Goal: Transaction & Acquisition: Book appointment/travel/reservation

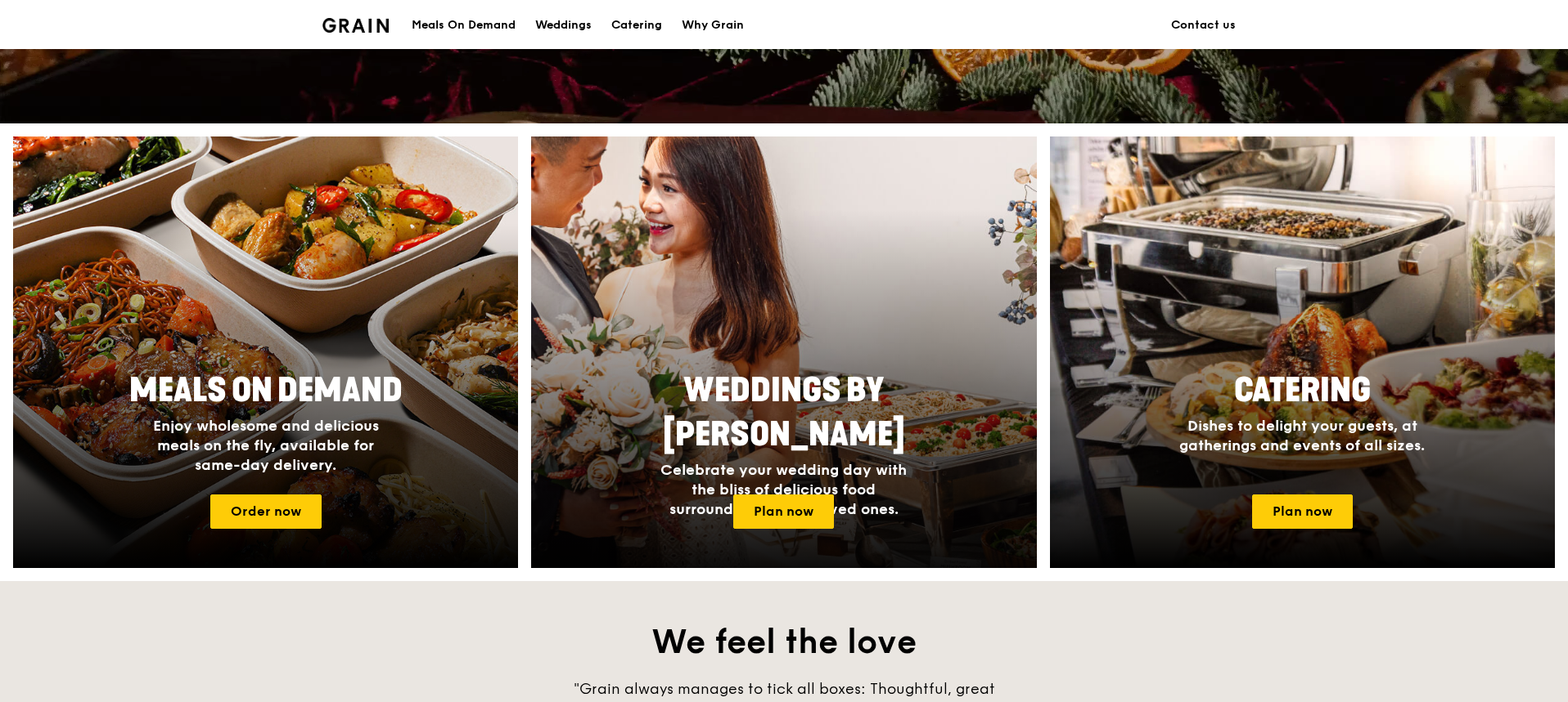
scroll to position [654, 0]
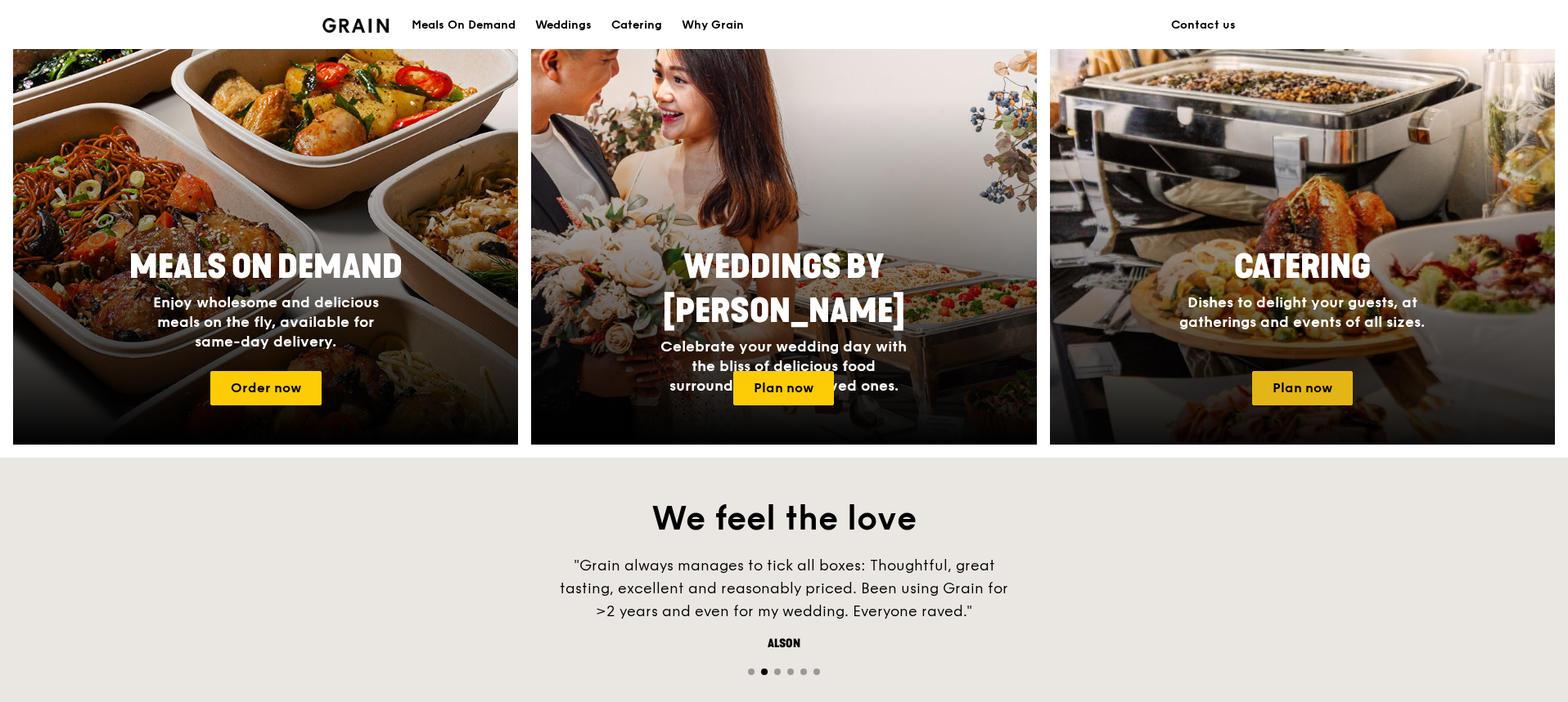
click at [1271, 380] on link "Plan now" at bounding box center [1302, 388] width 100 height 34
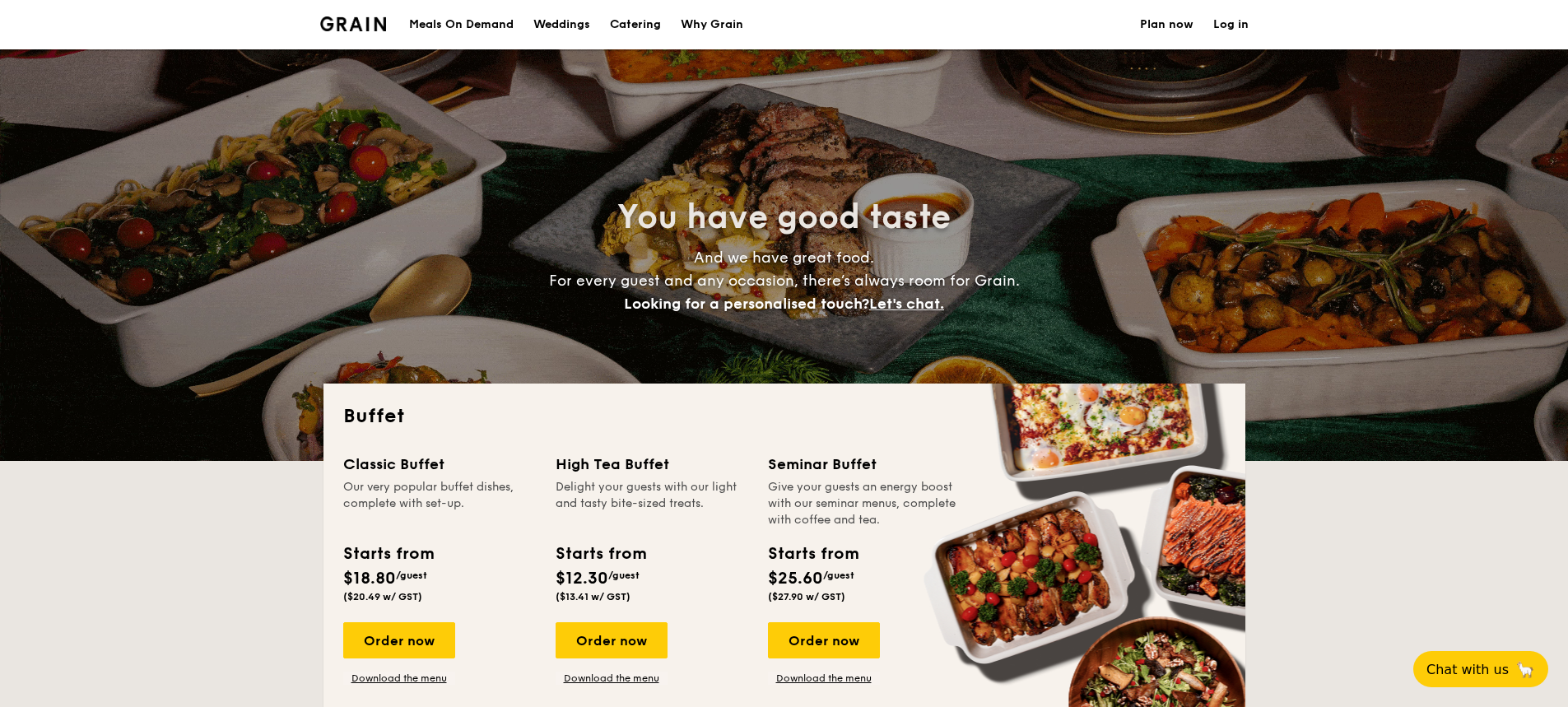
select select
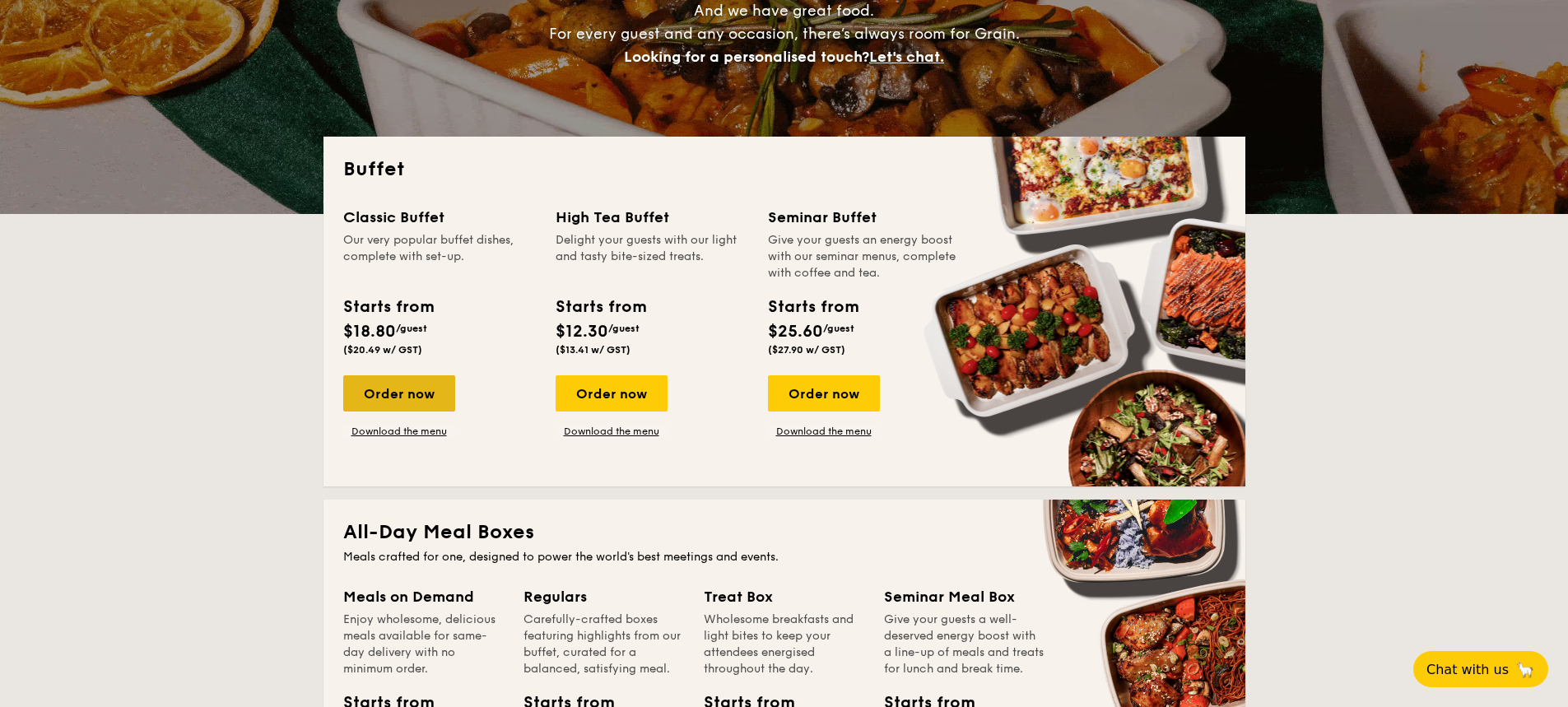
click at [409, 398] on div "Order now" at bounding box center [399, 394] width 112 height 37
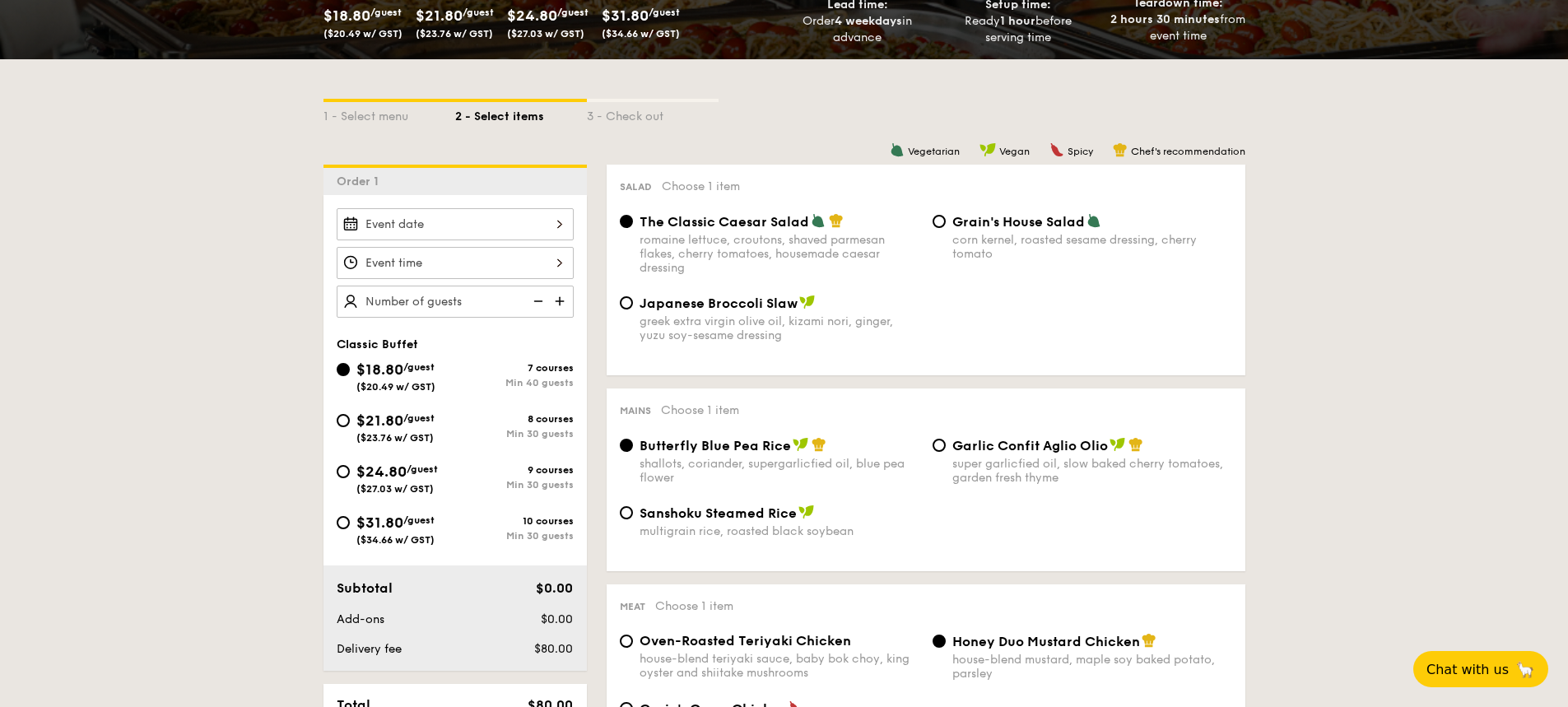
scroll to position [329, 0]
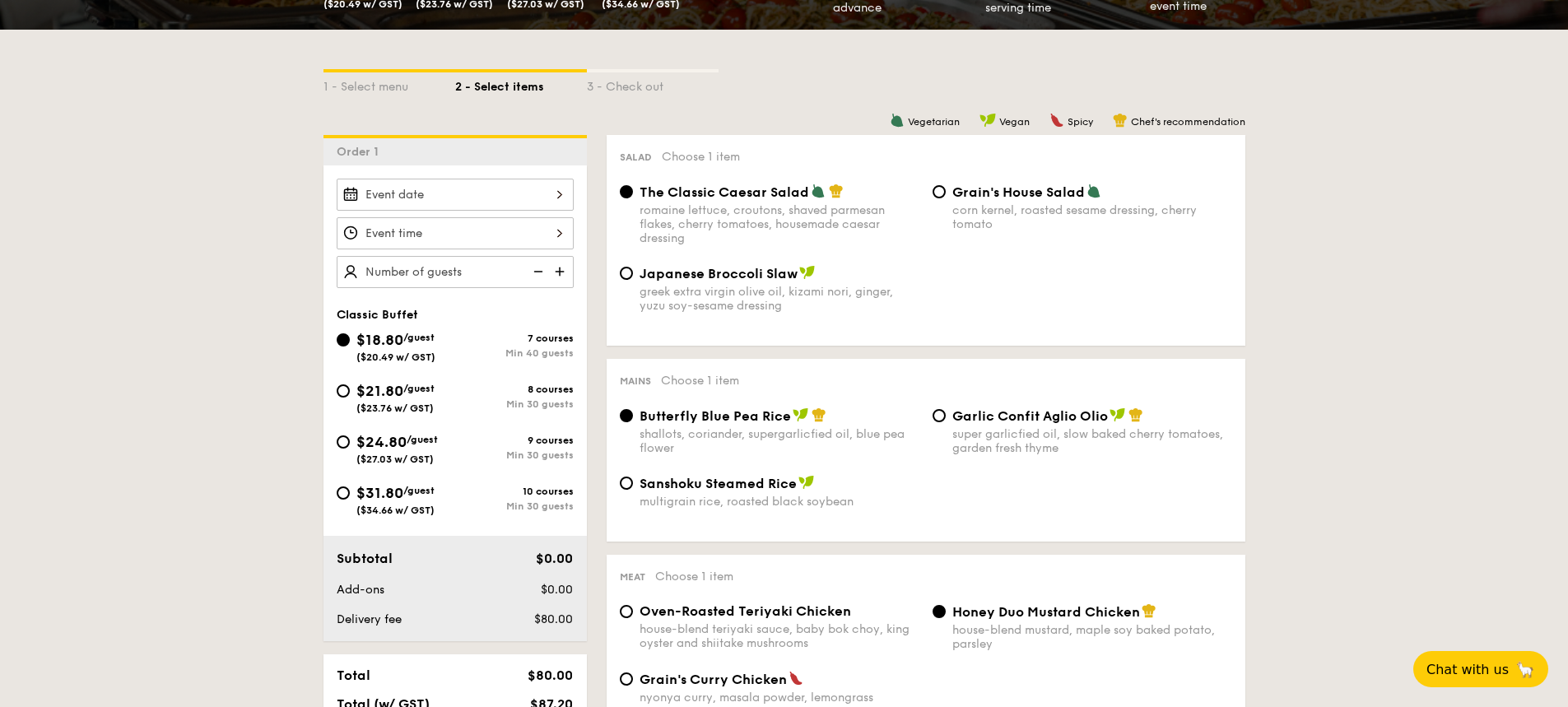
click at [416, 394] on span "/guest" at bounding box center [419, 389] width 32 height 12
click at [350, 394] on input "$21.80 /guest ($23.76 w/ GST) 8 courses Min 30 guests" at bounding box center [344, 391] width 13 height 13
radio input "true"
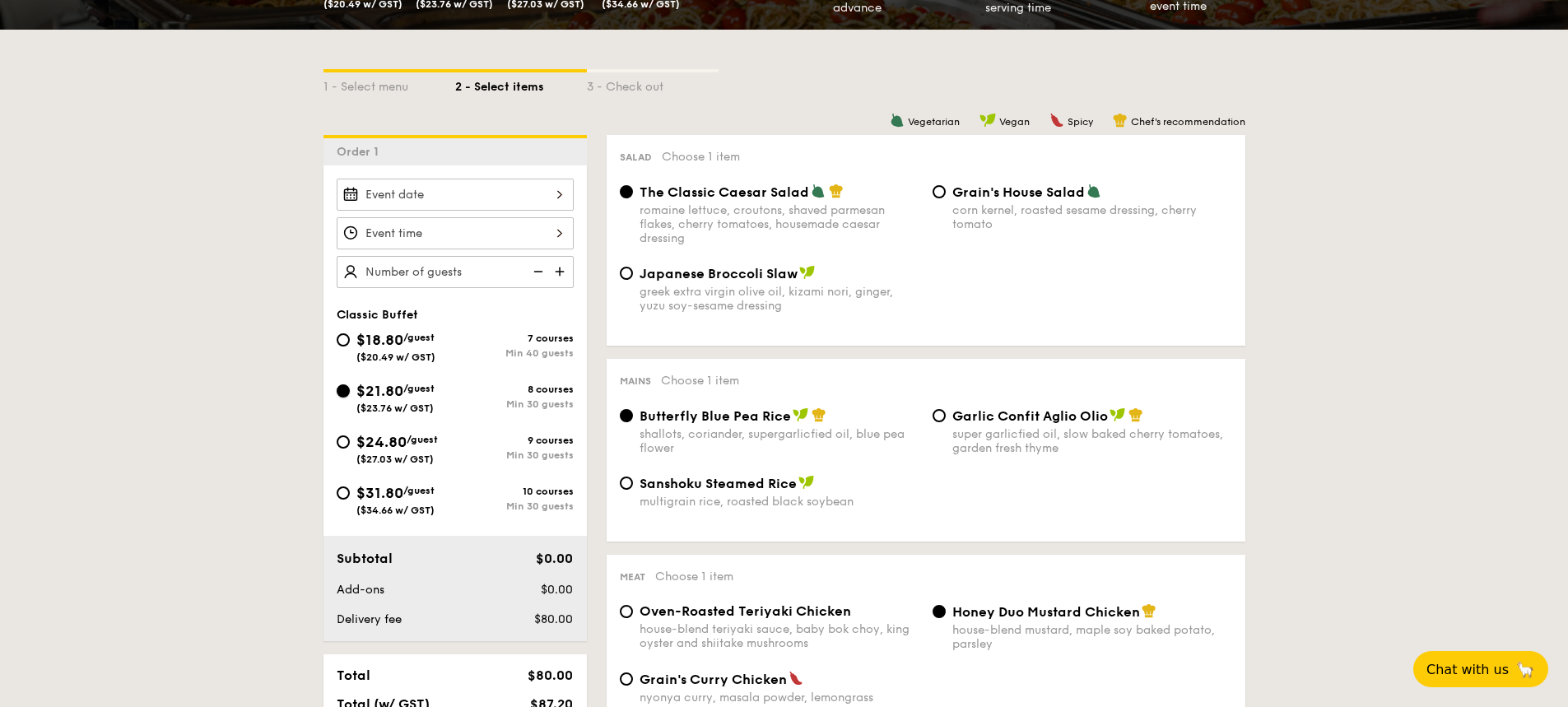
radio input "true"
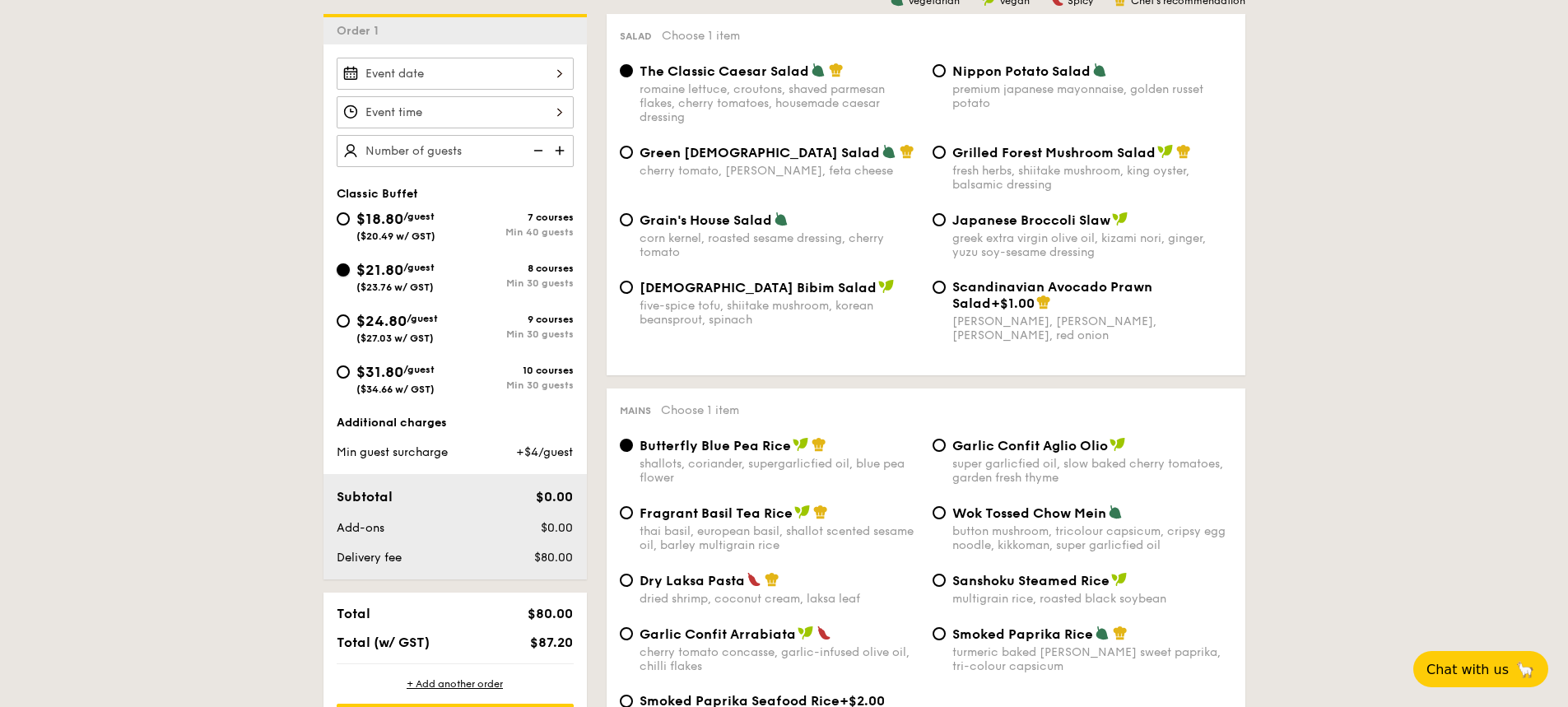
scroll to position [412, 0]
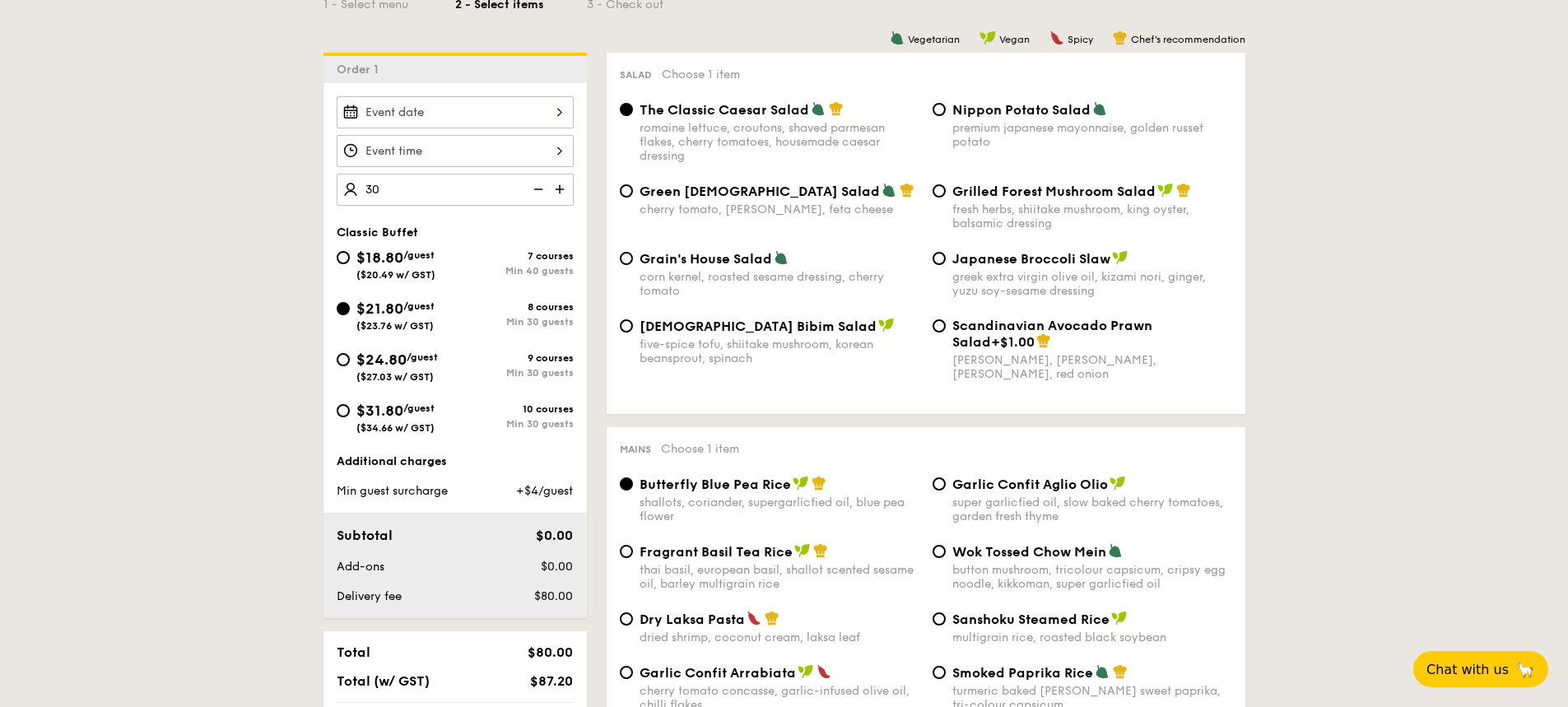
type input "30 guests"
click at [454, 163] on div at bounding box center [455, 151] width 237 height 32
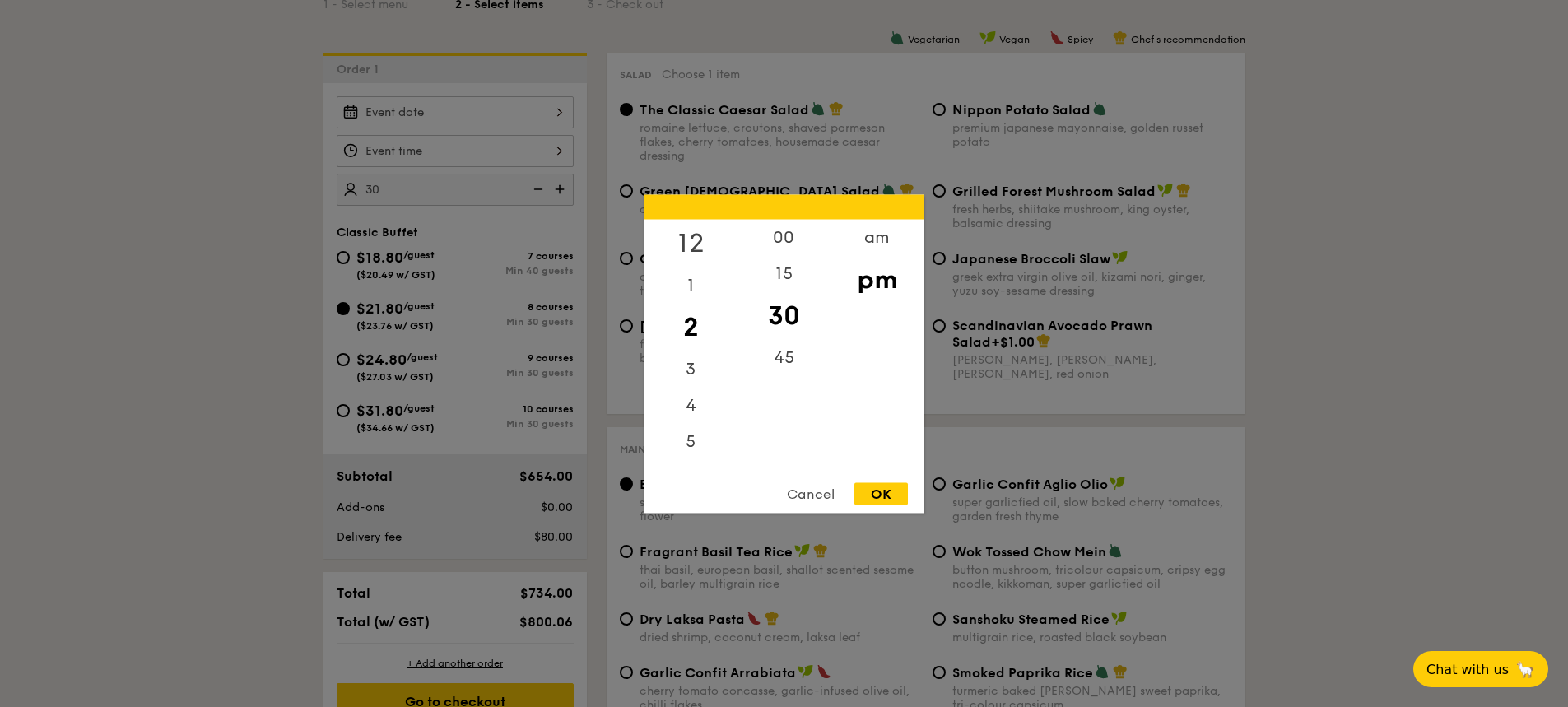
click at [701, 236] on div "12" at bounding box center [690, 243] width 93 height 48
click at [700, 451] on div "11" at bounding box center [690, 452] width 93 height 37
click at [690, 457] on div "11" at bounding box center [690, 452] width 93 height 37
click at [685, 451] on div "11" at bounding box center [690, 452] width 93 height 37
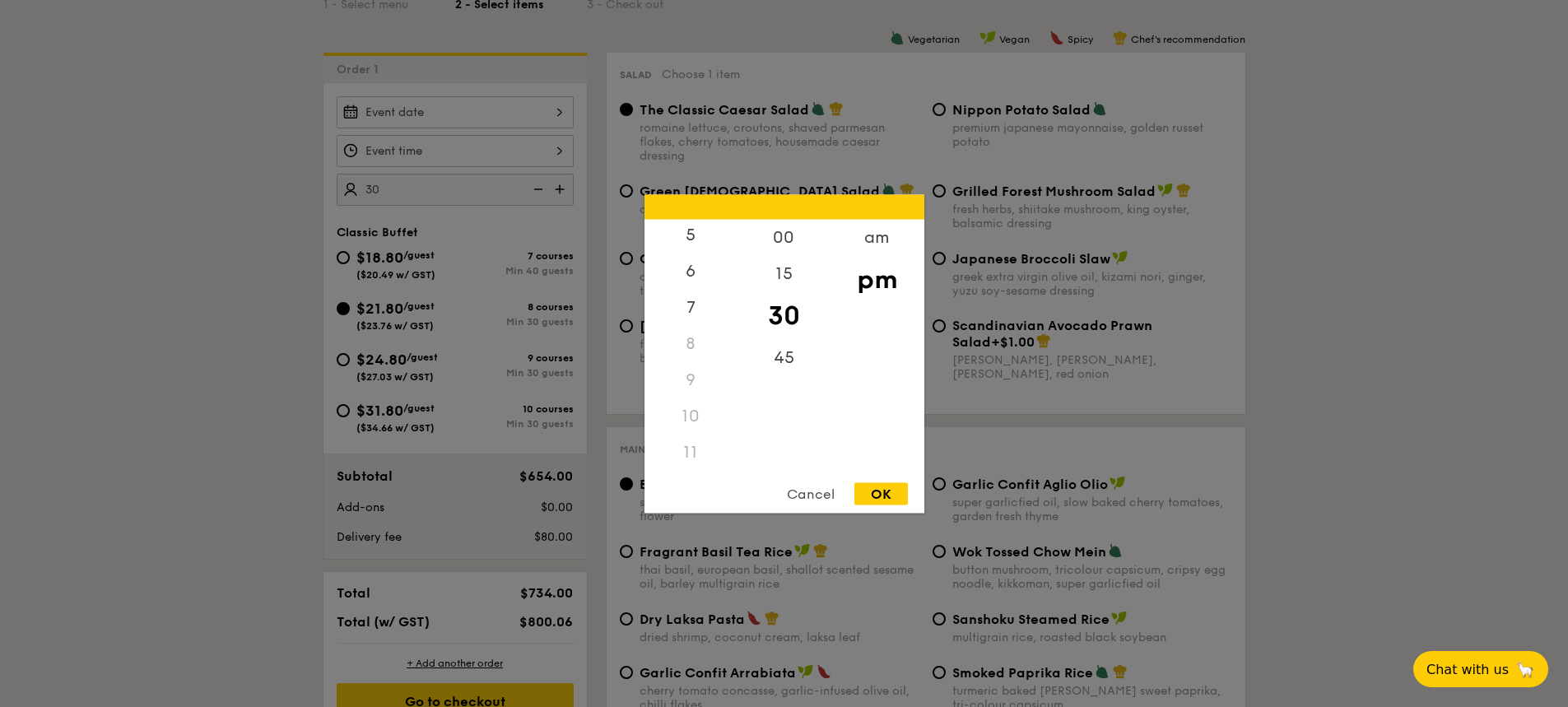
scroll to position [0, 0]
click at [875, 243] on div "am" at bounding box center [877, 243] width 93 height 48
click at [691, 456] on div "11" at bounding box center [690, 449] width 93 height 48
click at [885, 496] on div "OK" at bounding box center [881, 493] width 54 height 22
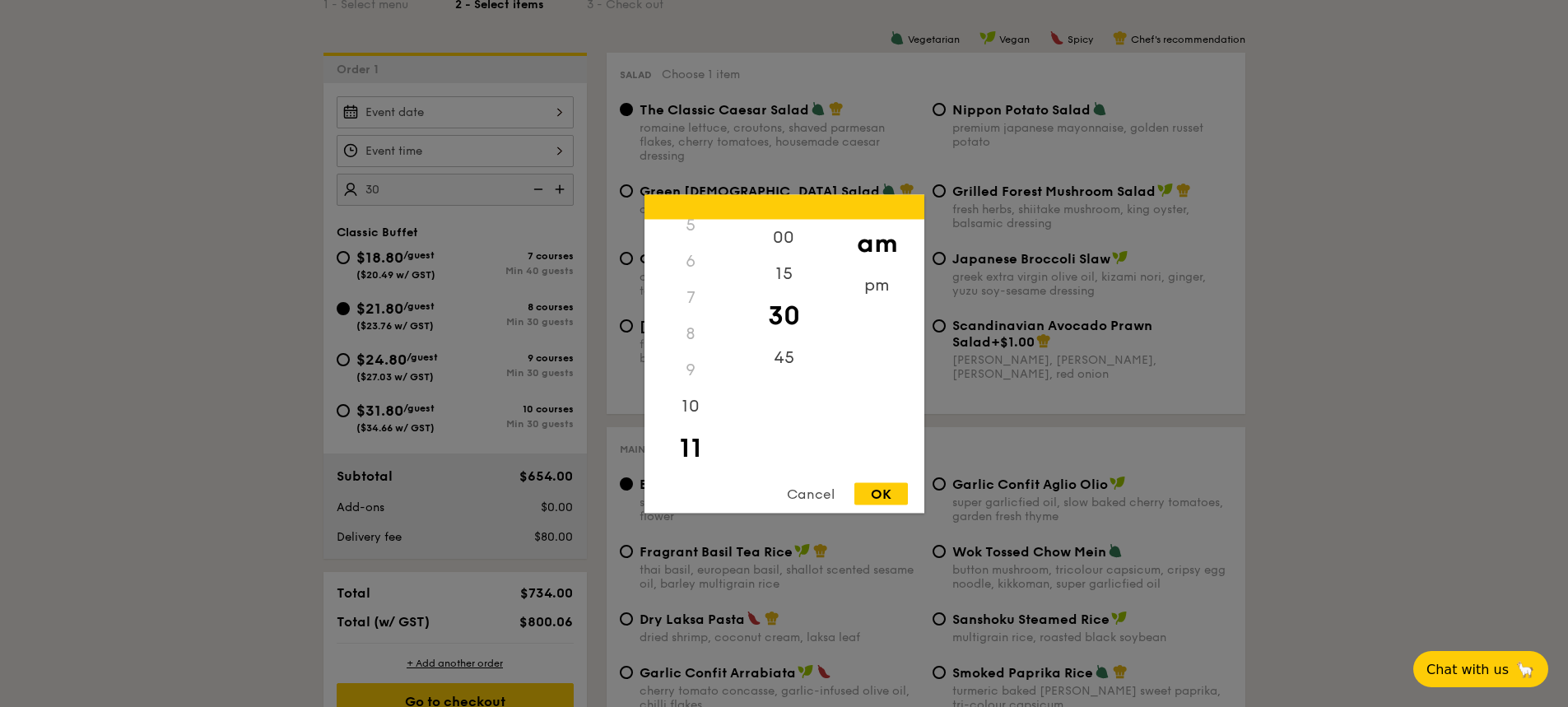
type input "11:30AM"
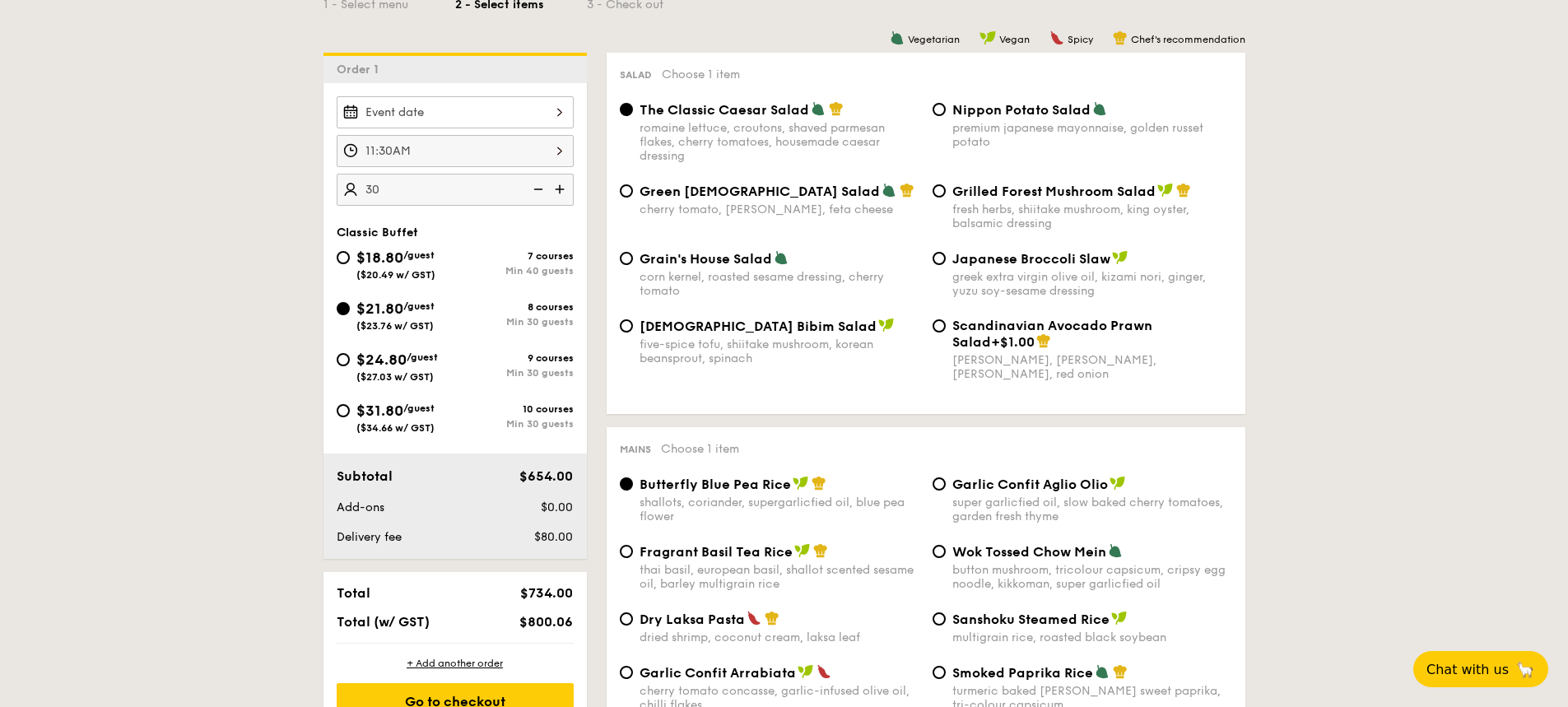
click at [493, 100] on div "2025 Sep 22 September 2025 Mon Tue Wed Thu Fri Sat Sun 1 2 3 4 5 6 7 8 9 10 11 …" at bounding box center [455, 111] width 237 height 32
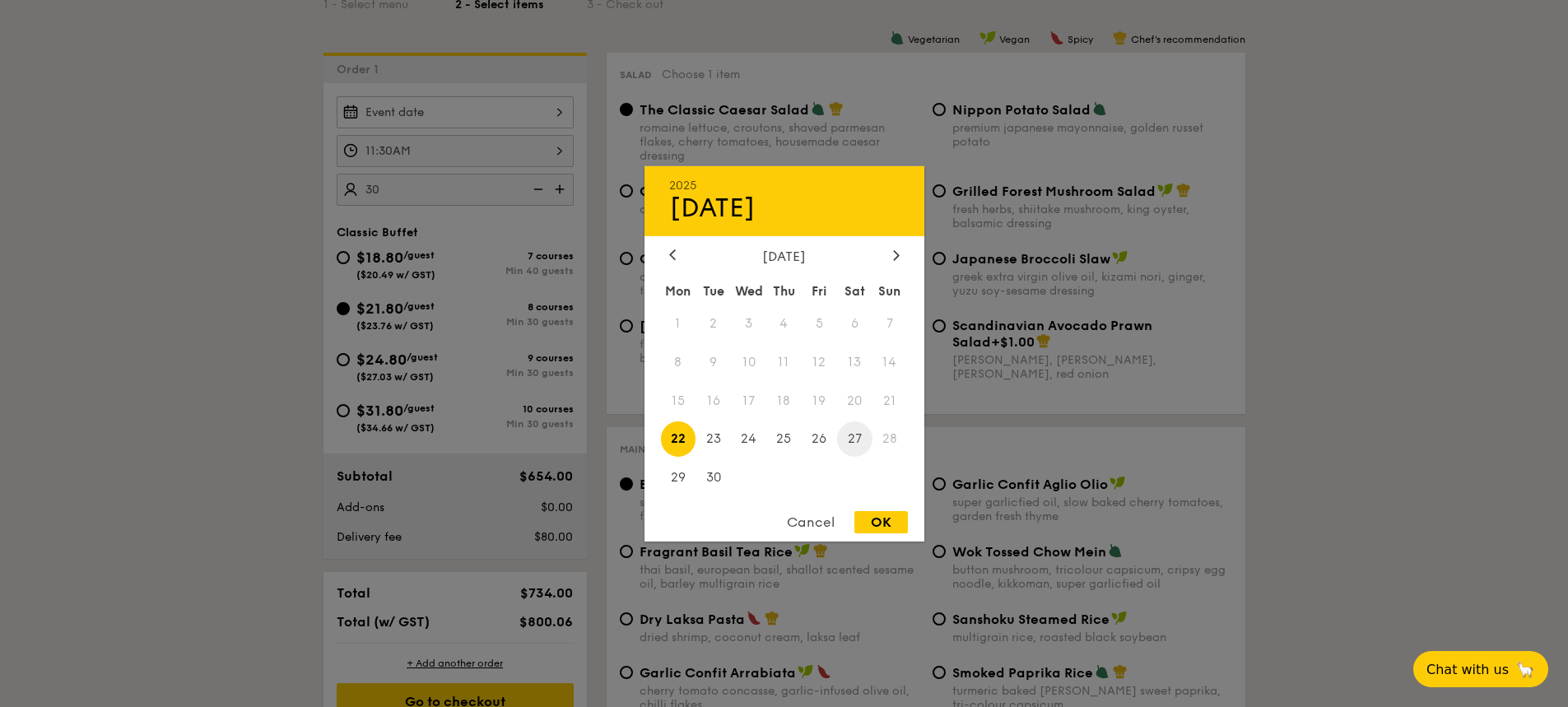
click at [856, 443] on span "27" at bounding box center [855, 439] width 36 height 36
click at [889, 523] on div "OK" at bounding box center [881, 522] width 54 height 22
type input "Sep 27, 2025"
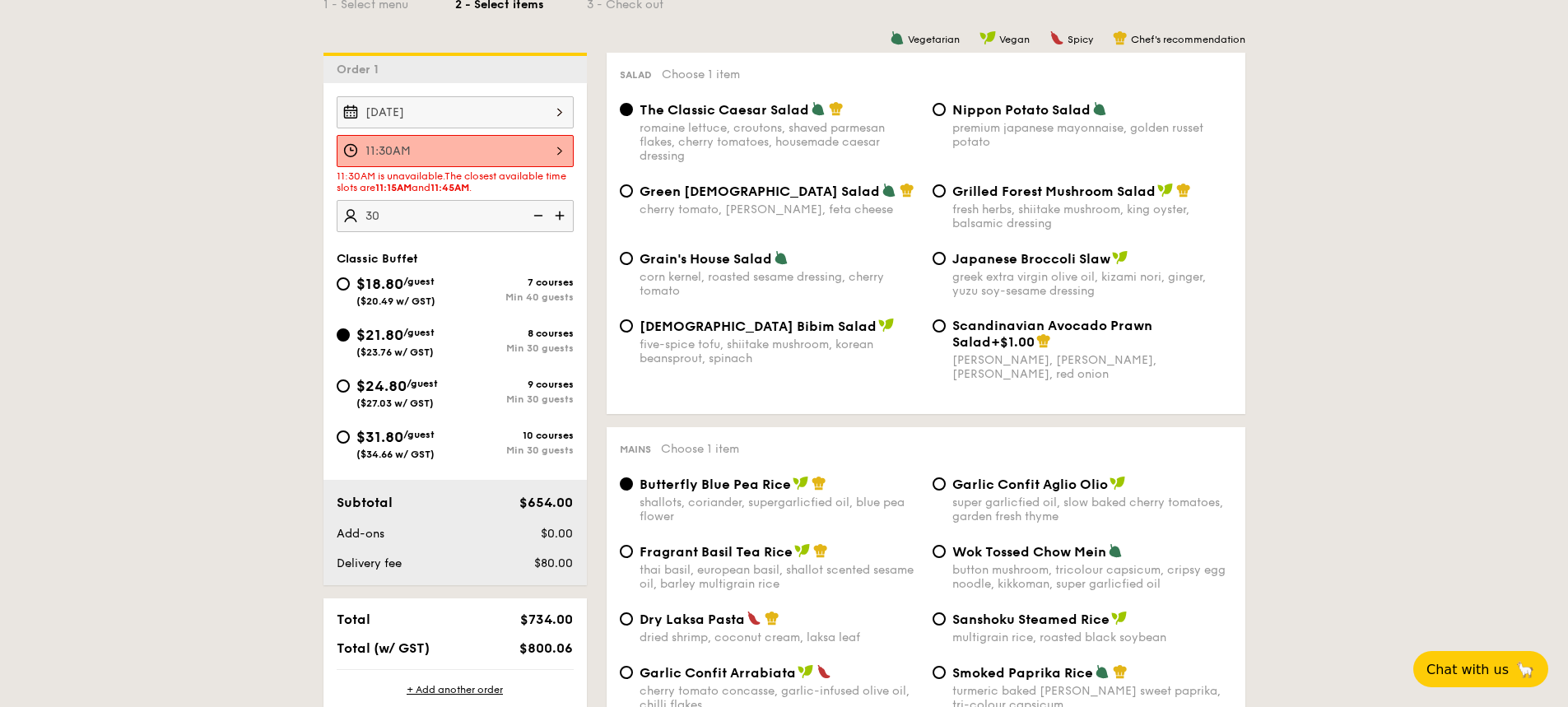
click at [522, 157] on div "11:30AM" at bounding box center [455, 151] width 237 height 32
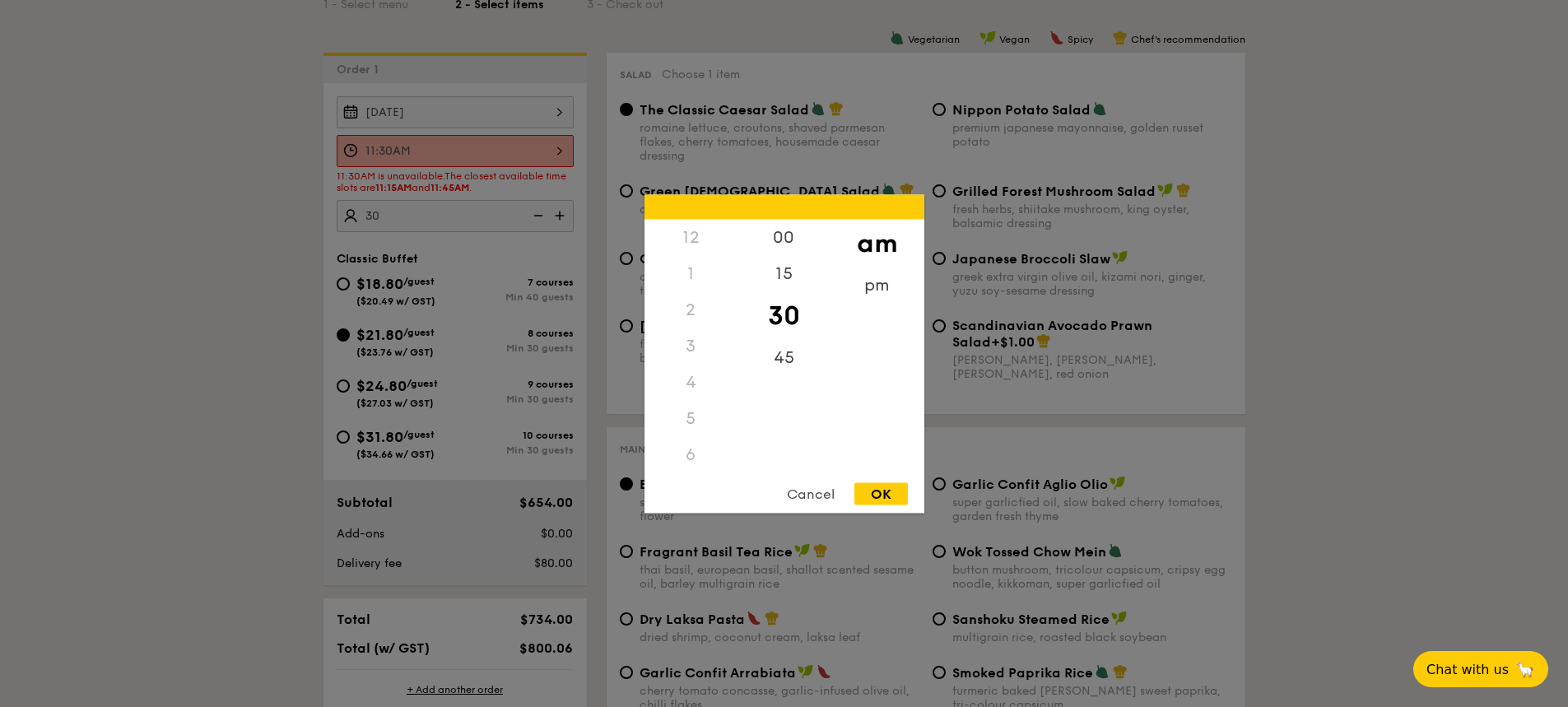
scroll to position [195, 0]
click at [782, 279] on div "15" at bounding box center [784, 280] width 93 height 48
click at [898, 490] on div "OK" at bounding box center [881, 493] width 54 height 22
type input "11:15AM"
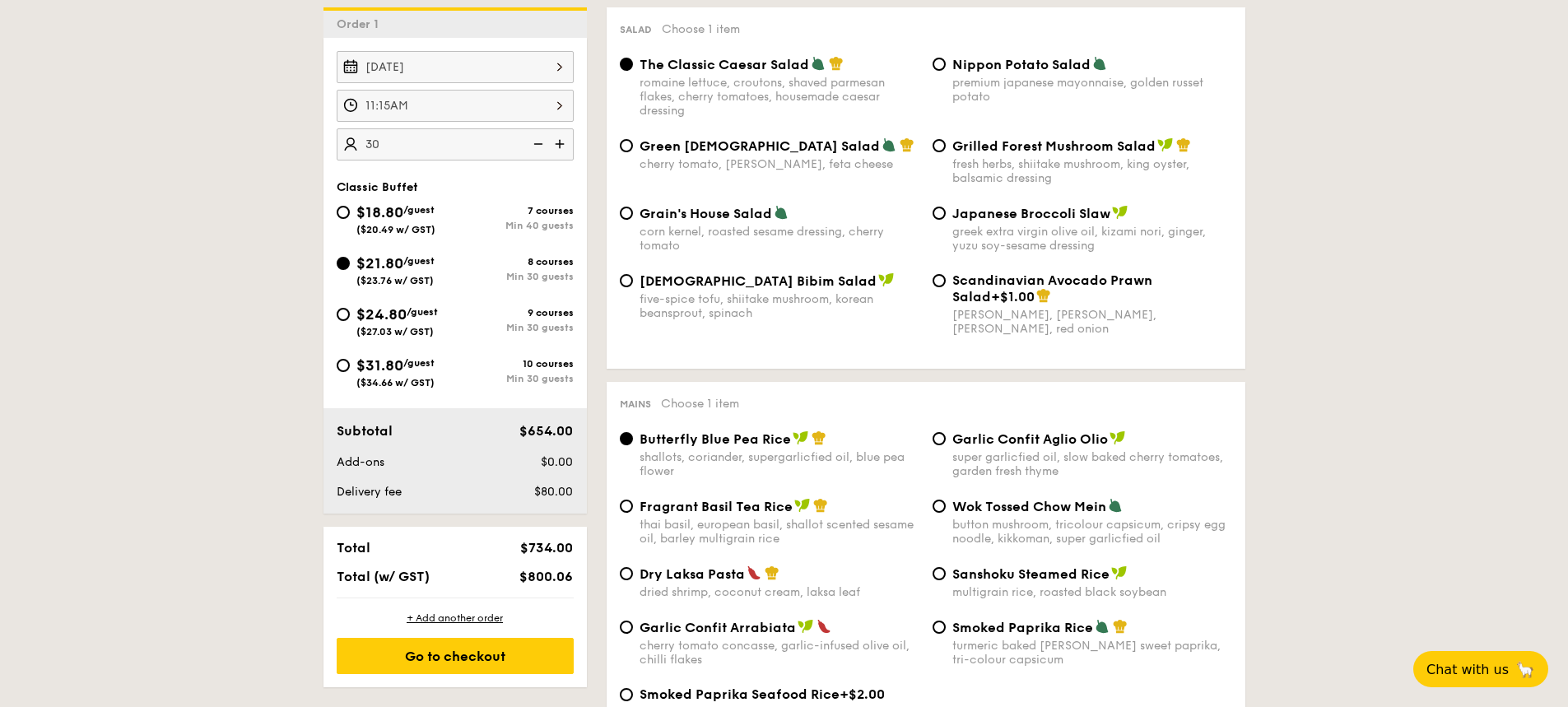
scroll to position [494, 0]
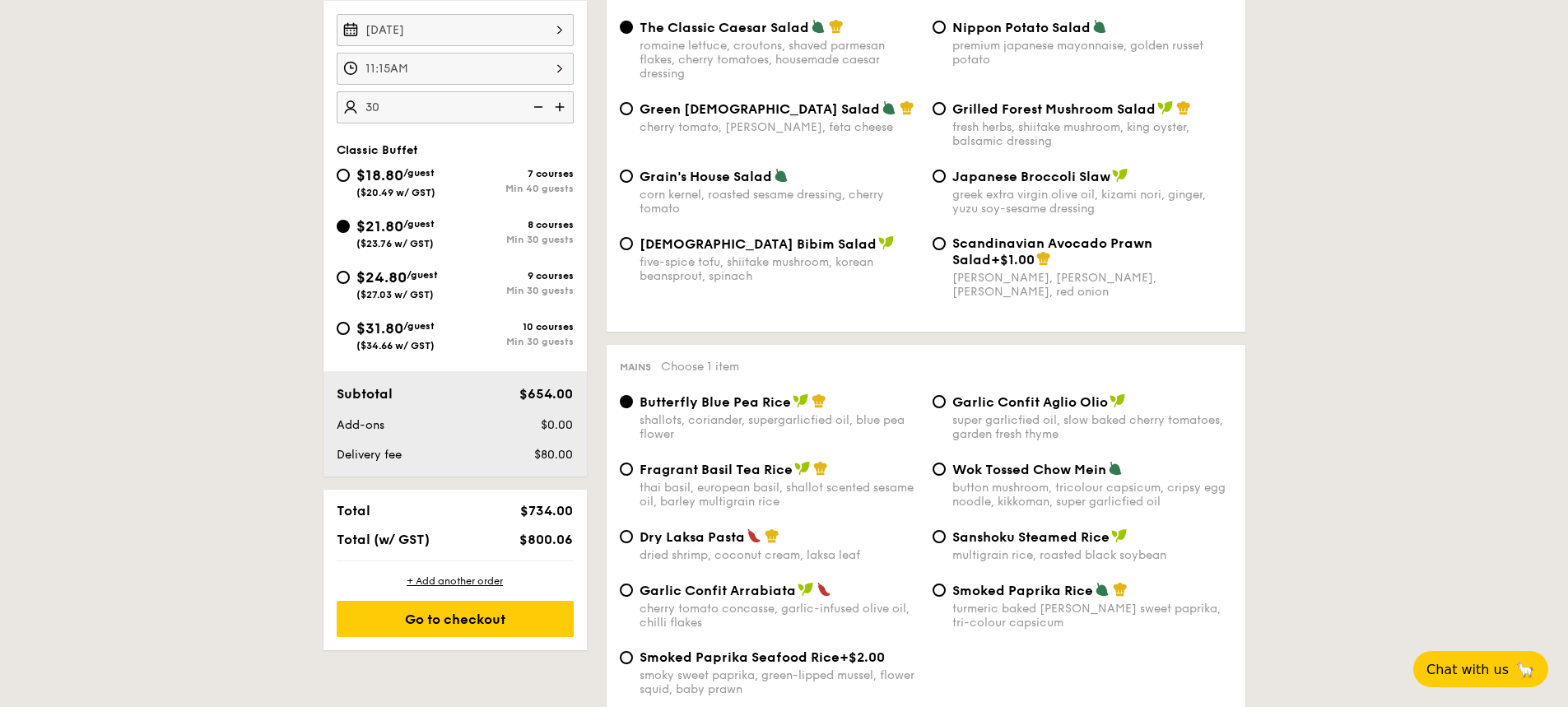
click at [384, 178] on span "$18.80" at bounding box center [379, 175] width 47 height 18
click at [350, 178] on input "$18.80 /guest ($20.49 w/ GST) 7 courses Min 40 guests" at bounding box center [344, 176] width 13 height 13
radio input "true"
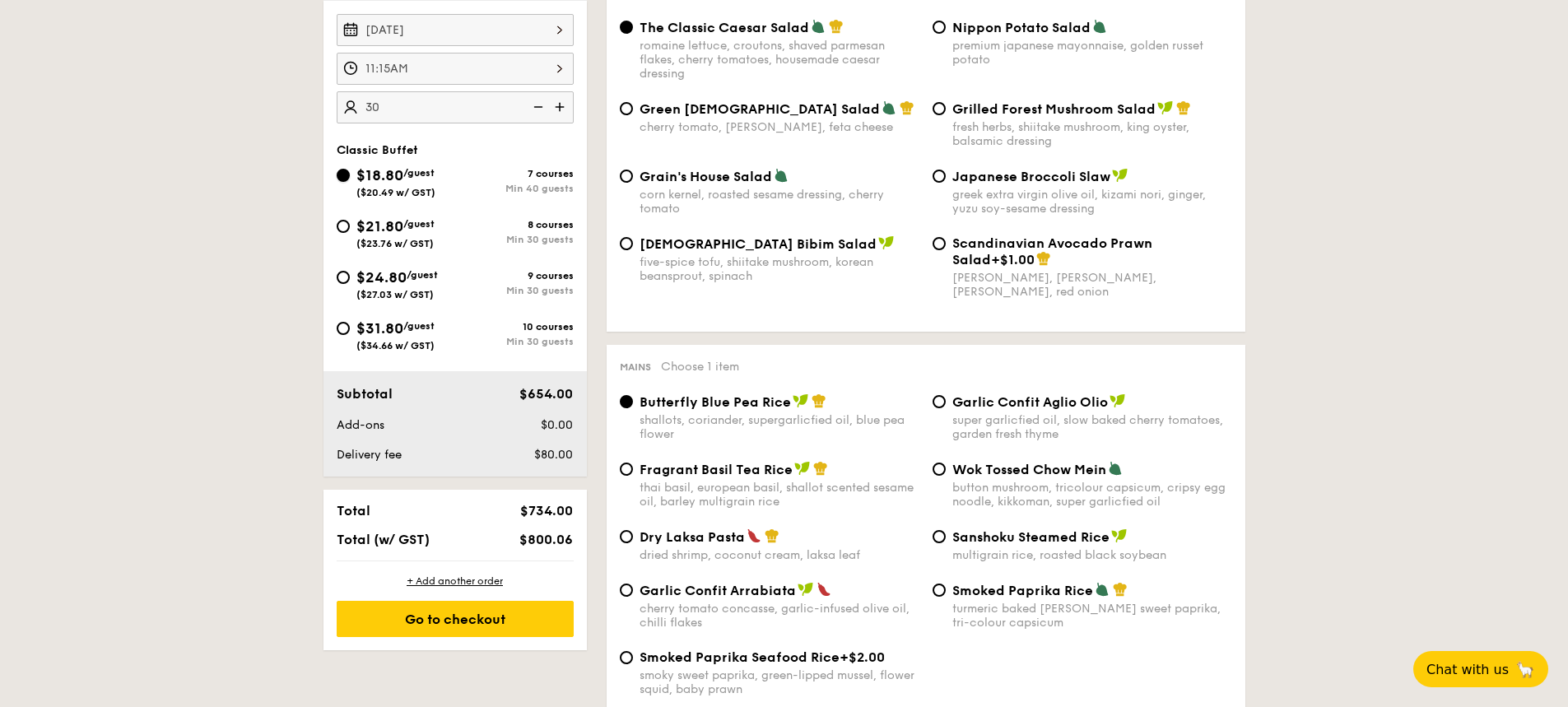
radio input "true"
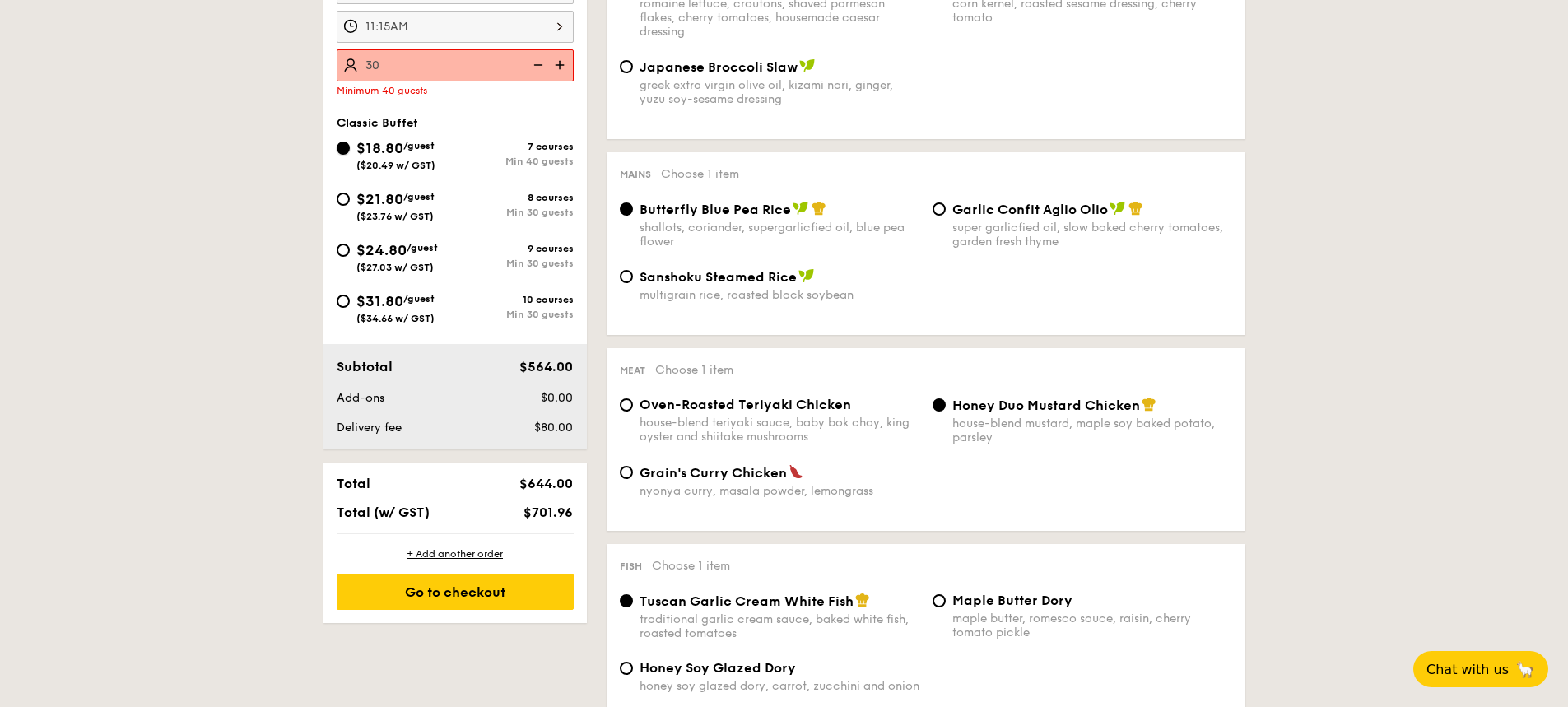
scroll to position [576, 0]
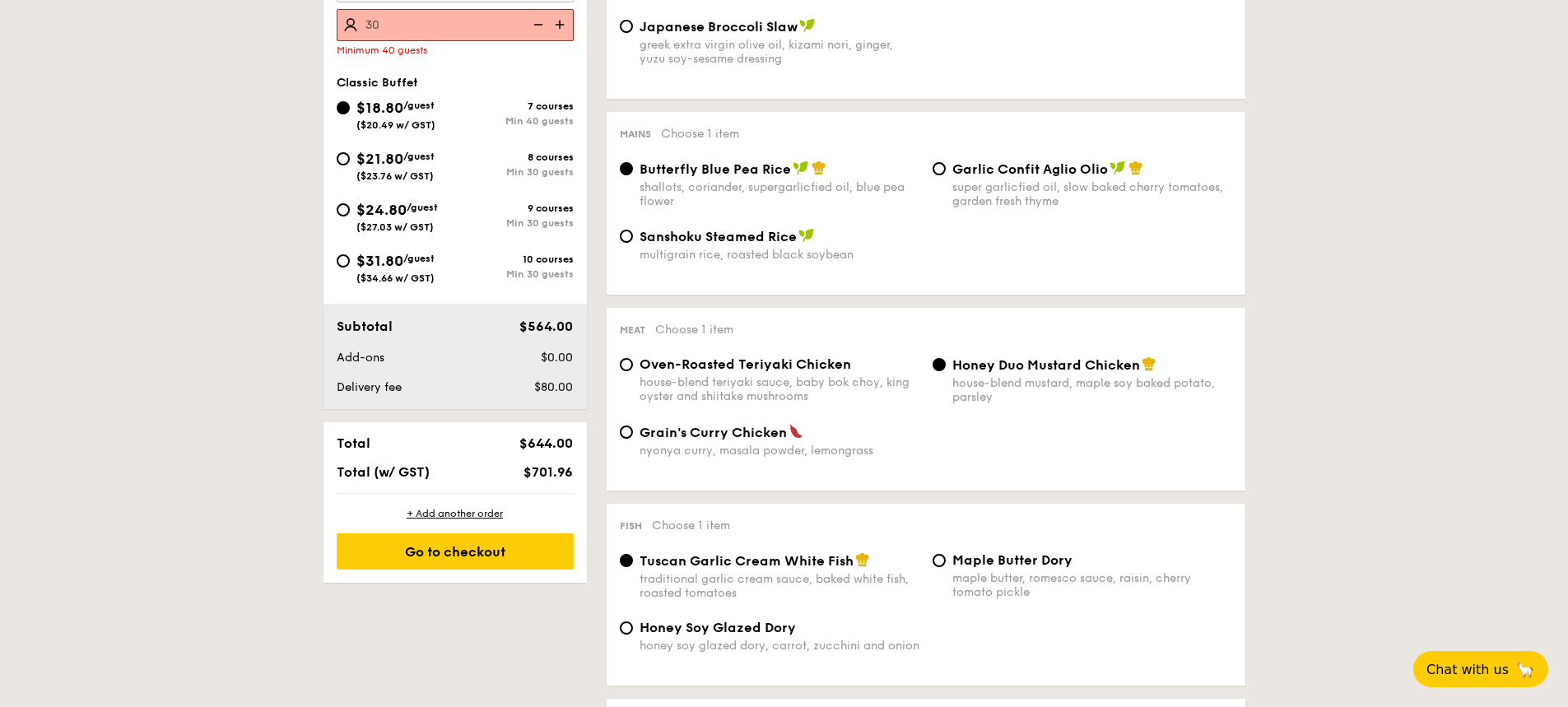
click at [422, 220] on div "$24.80 /guest ($27.03 w/ GST)" at bounding box center [397, 216] width 82 height 35
click at [350, 216] on input "$24.80 /guest ($27.03 w/ GST) 9 courses Min 30 guests" at bounding box center [344, 210] width 13 height 13
radio input "true"
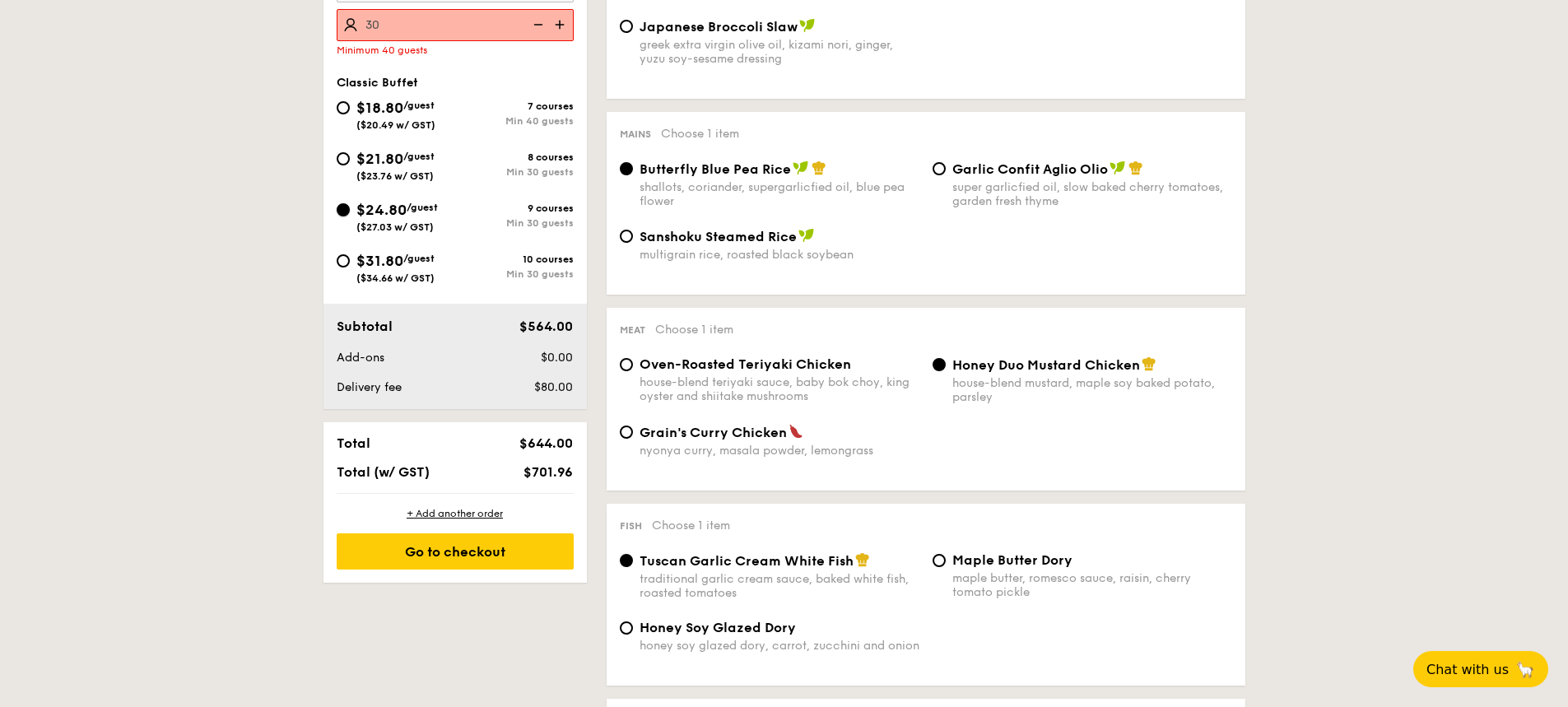
radio input "true"
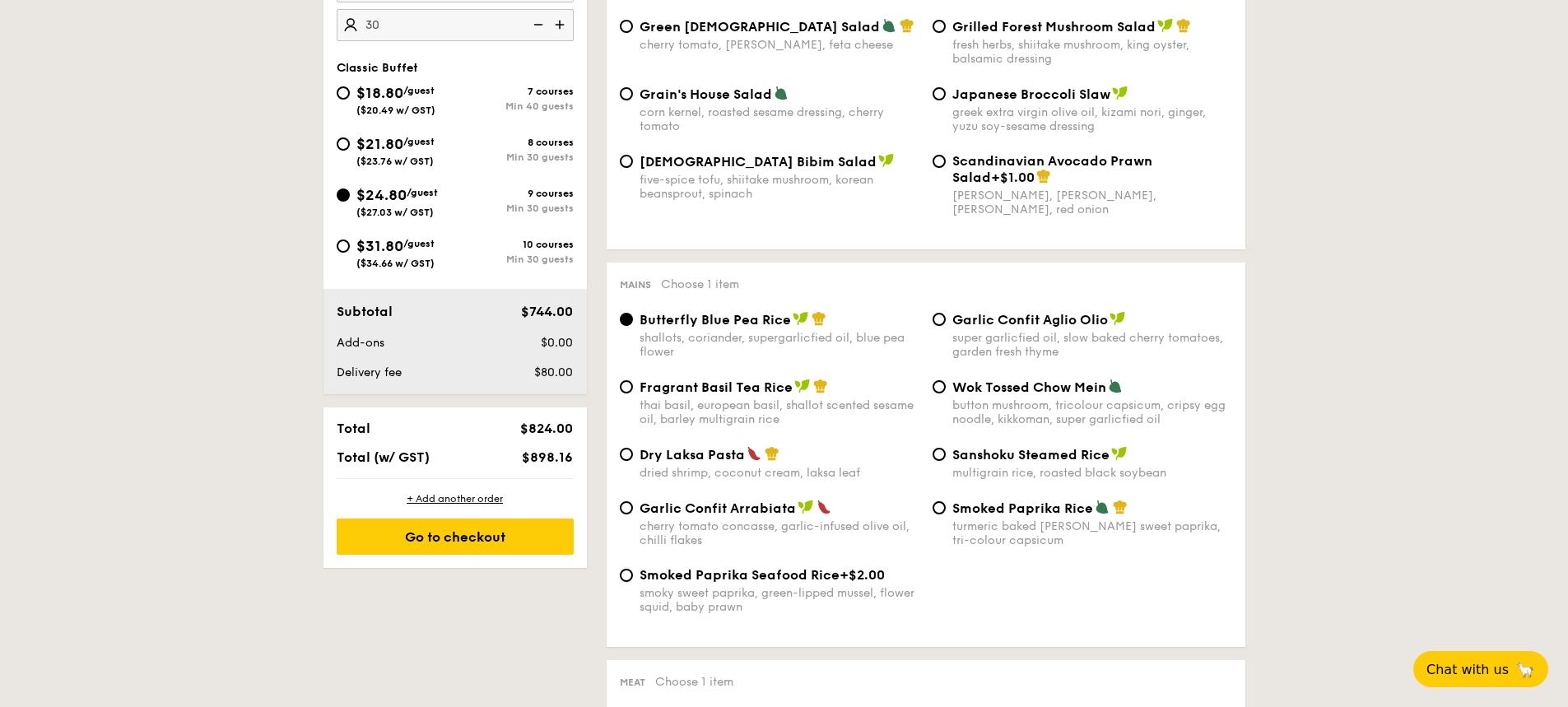
click at [418, 137] on span "/guest" at bounding box center [419, 141] width 32 height 12
click at [350, 137] on input "$21.80 /guest ($23.76 w/ GST) 8 courses Min 30 guests" at bounding box center [344, 144] width 13 height 13
radio input "true"
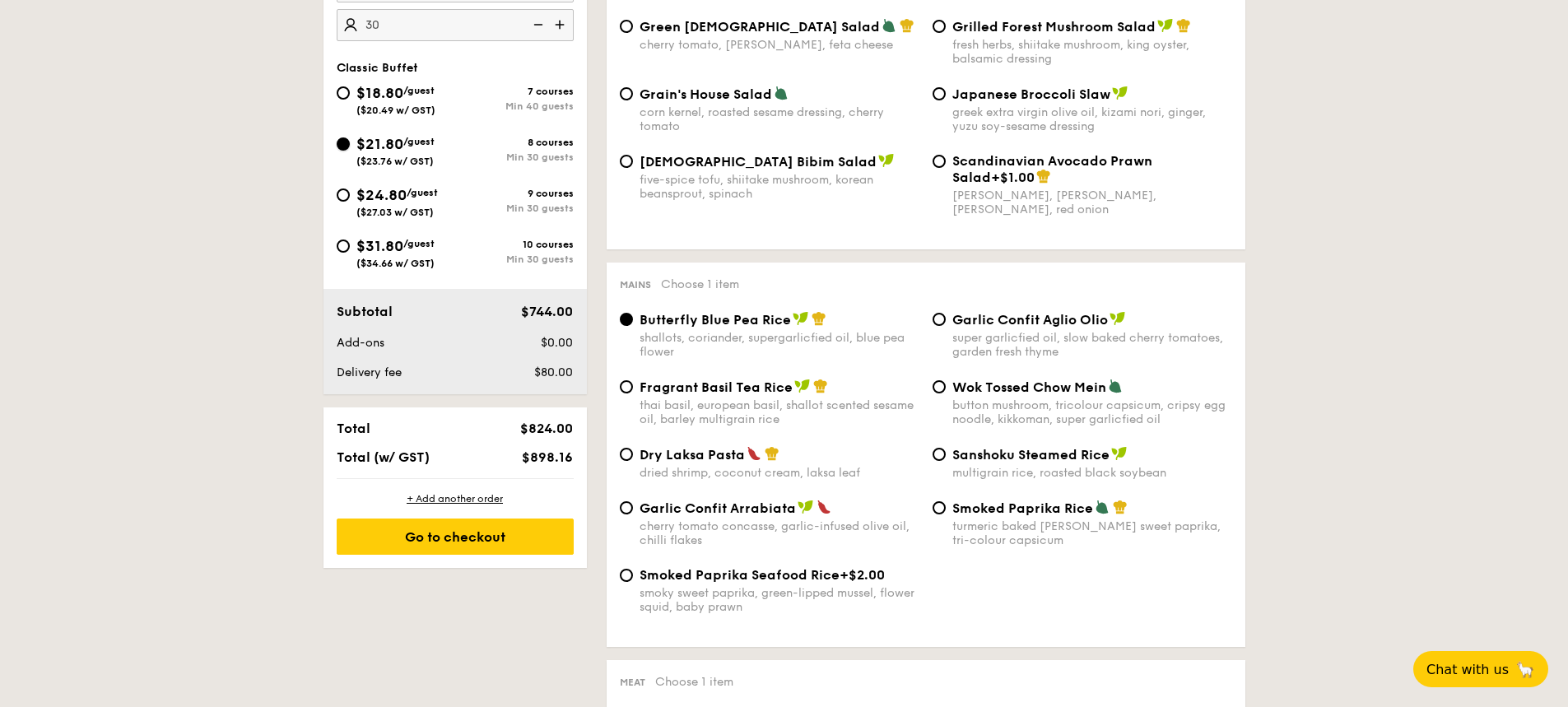
radio input "true"
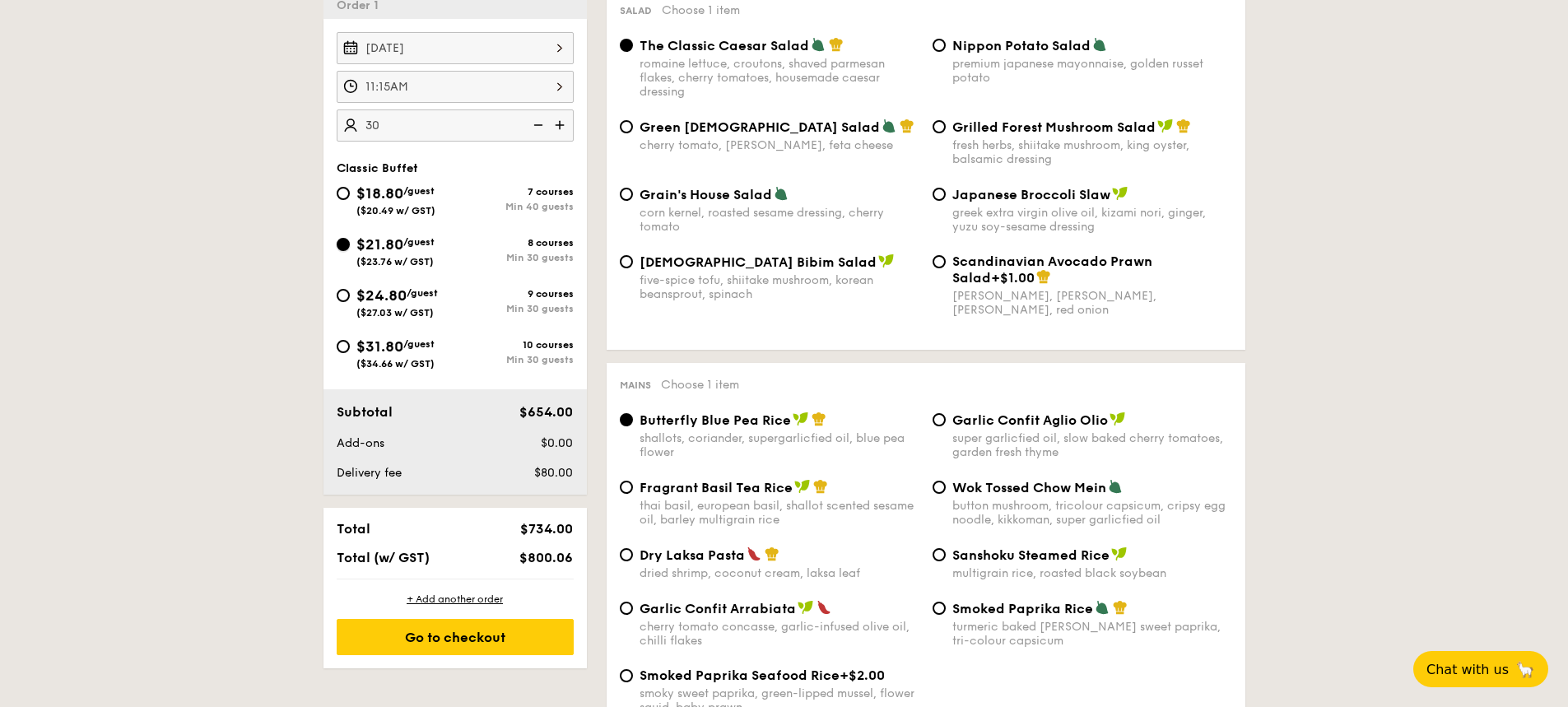
scroll to position [329, 0]
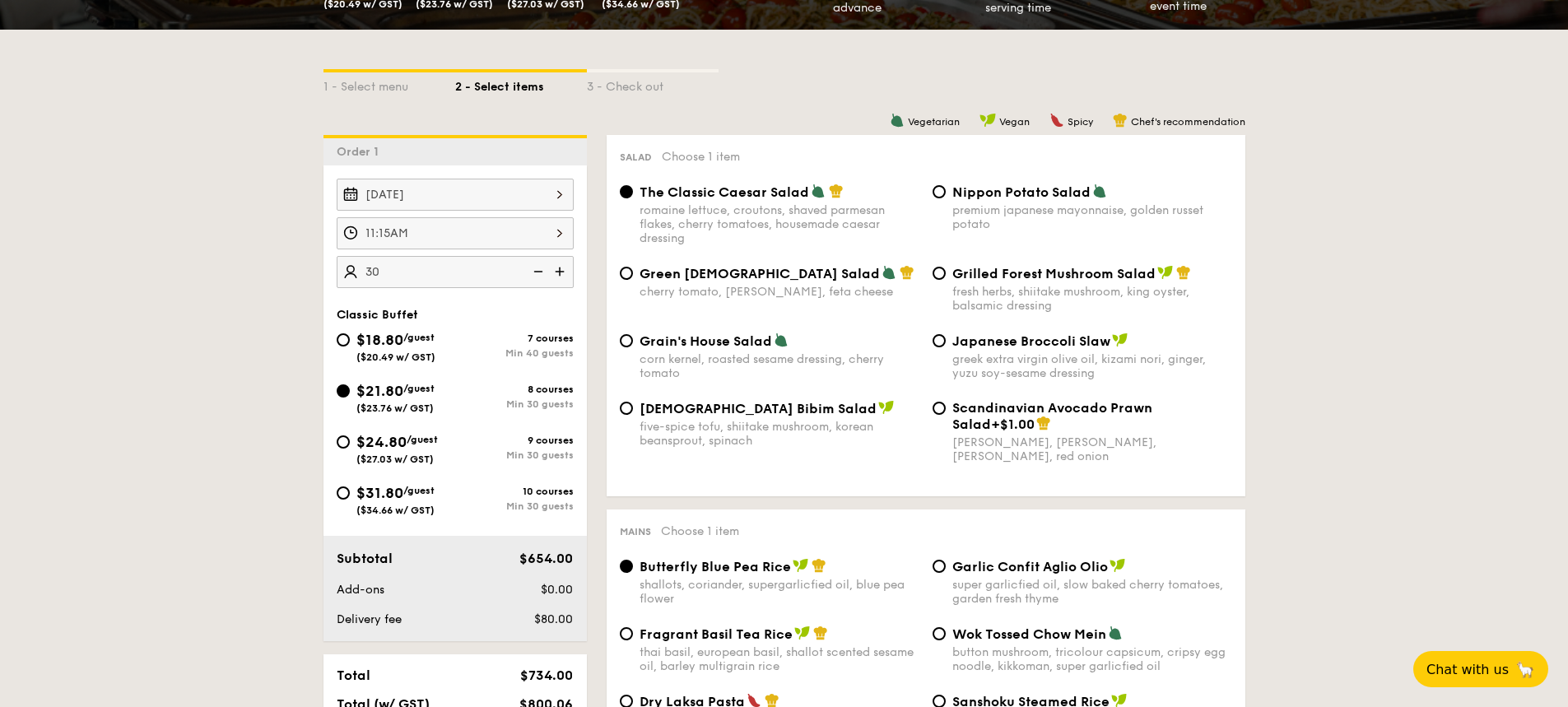
click at [838, 193] on img at bounding box center [835, 190] width 14 height 14
click at [633, 193] on input "The Classic Caesar Salad romaine lettuce, croutons, shaved parmesan flakes, che…" at bounding box center [627, 192] width 13 height 13
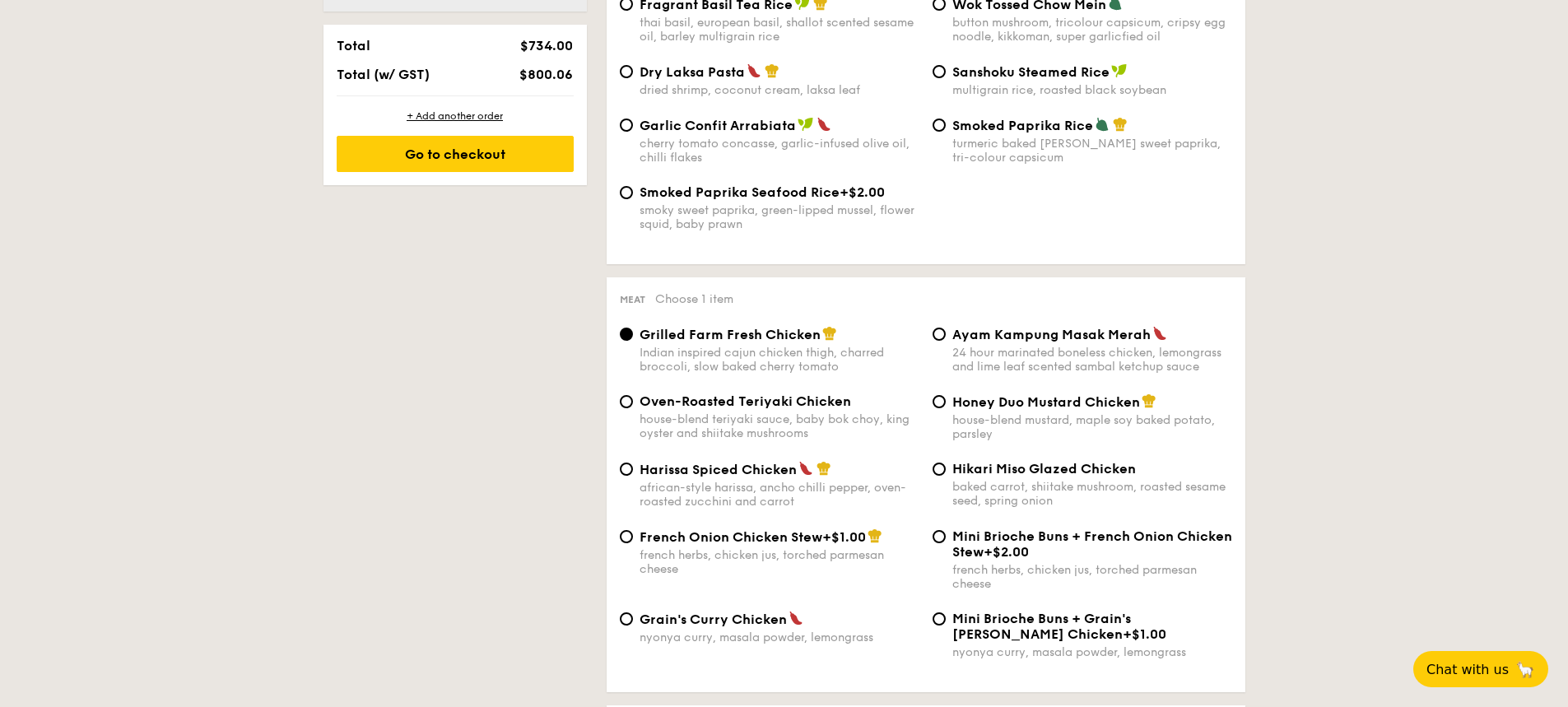
scroll to position [988, 0]
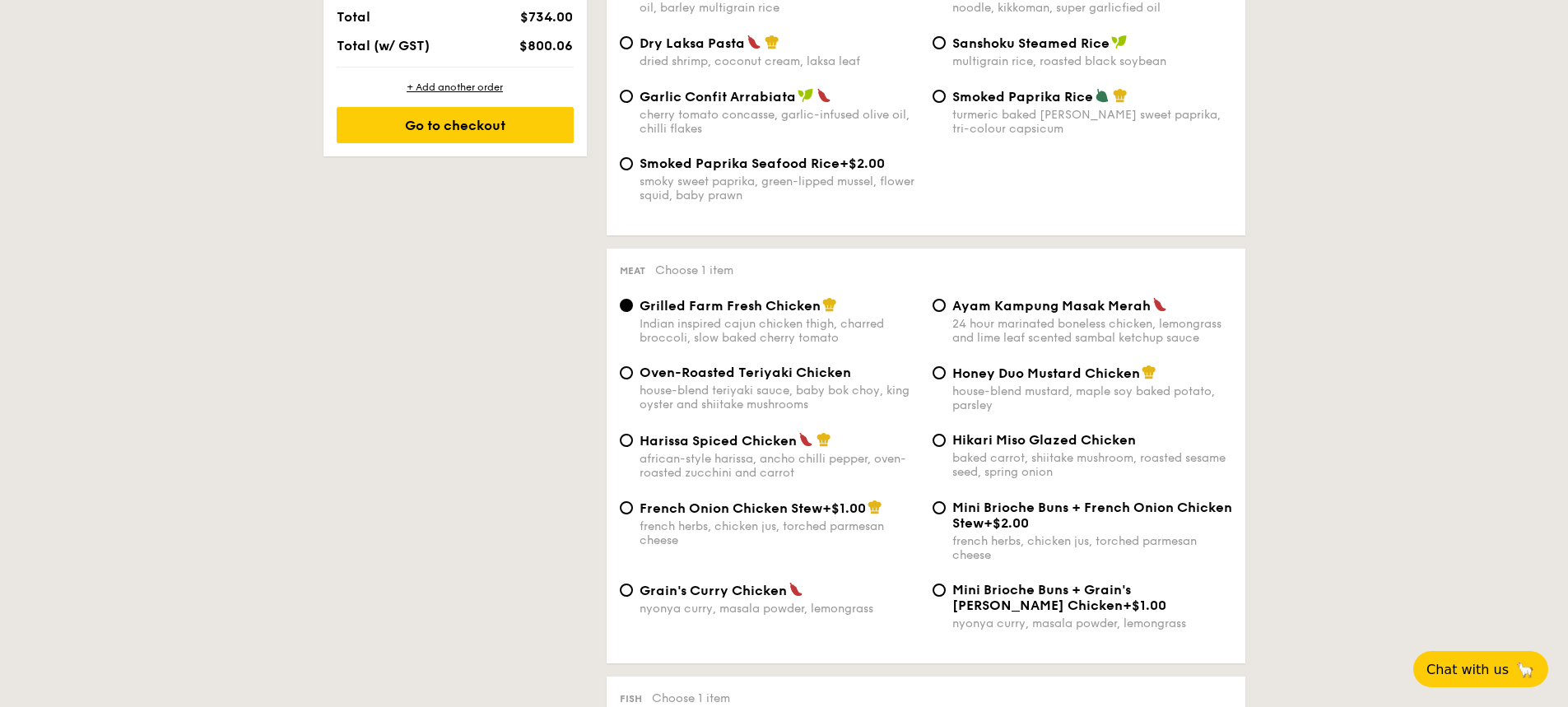
click at [747, 442] on span "Harissa Spiced Chicken" at bounding box center [718, 441] width 157 height 15
click at [633, 442] on input "Harissa Spiced Chicken african-style harissa, ancho chilli pepper, oven-roasted…" at bounding box center [627, 441] width 13 height 13
radio input "true"
click at [800, 505] on span "French Onion Chicken Stew" at bounding box center [731, 508] width 182 height 15
click at [633, 505] on input "French Onion Chicken Stew +$1.00 french herbs, chicken jus, torched parmesan ch…" at bounding box center [627, 508] width 13 height 13
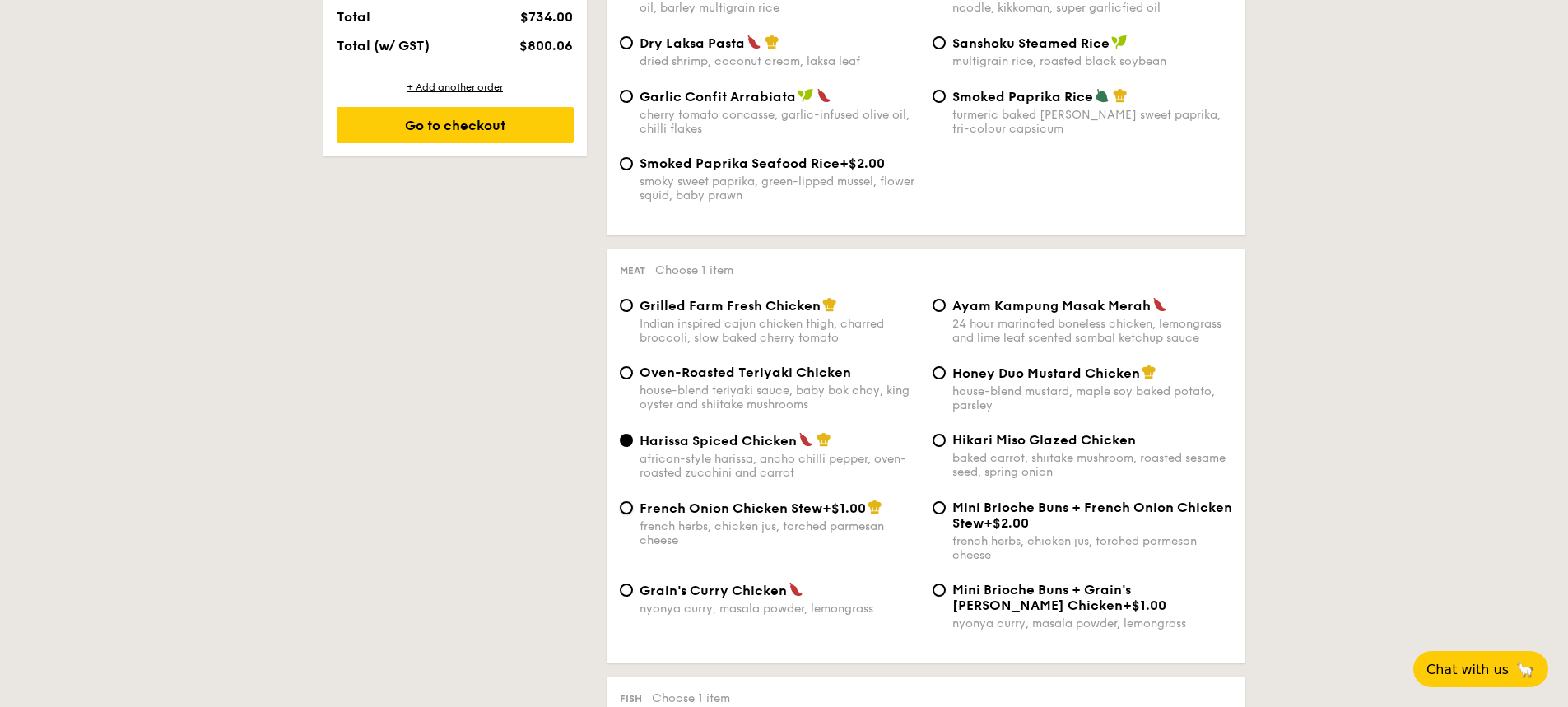
radio input "true"
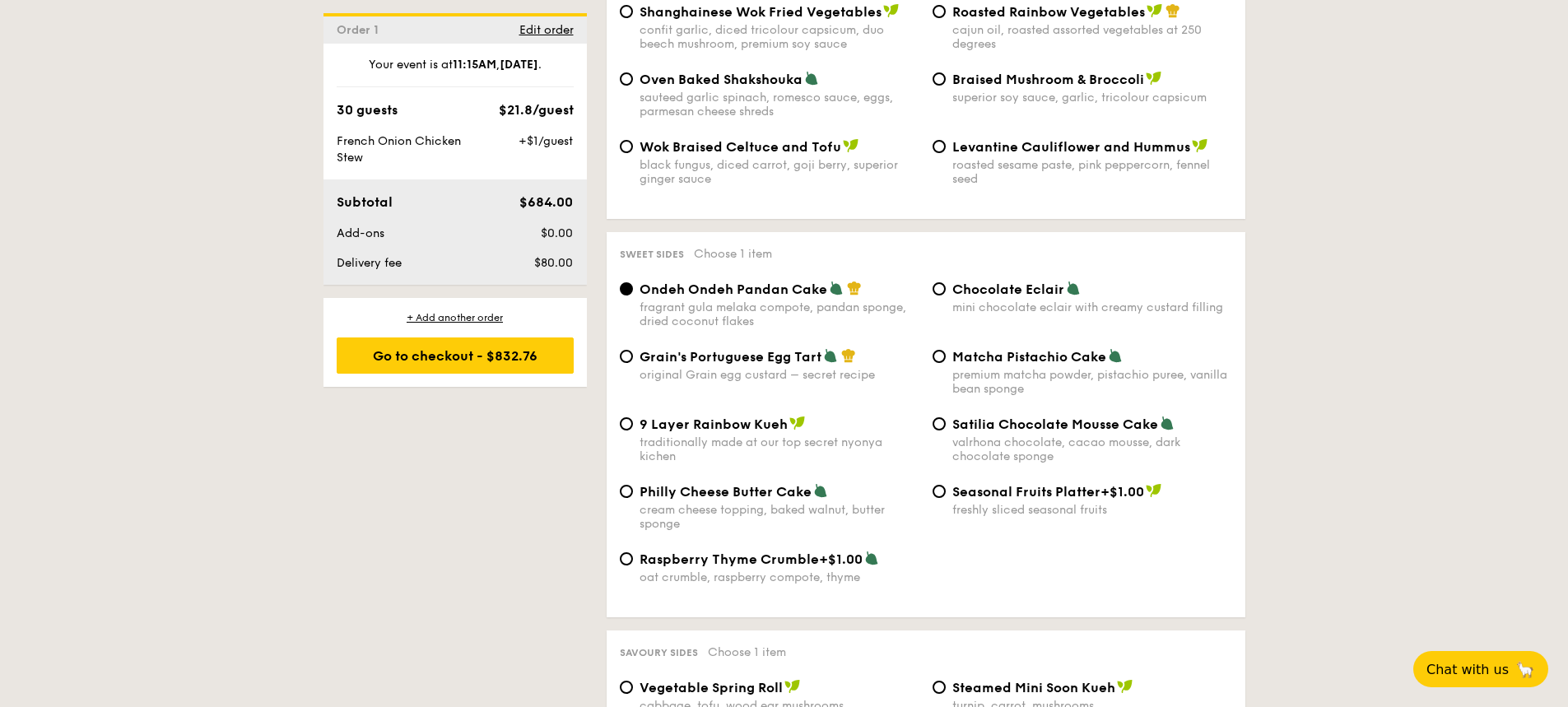
scroll to position [2300, 0]
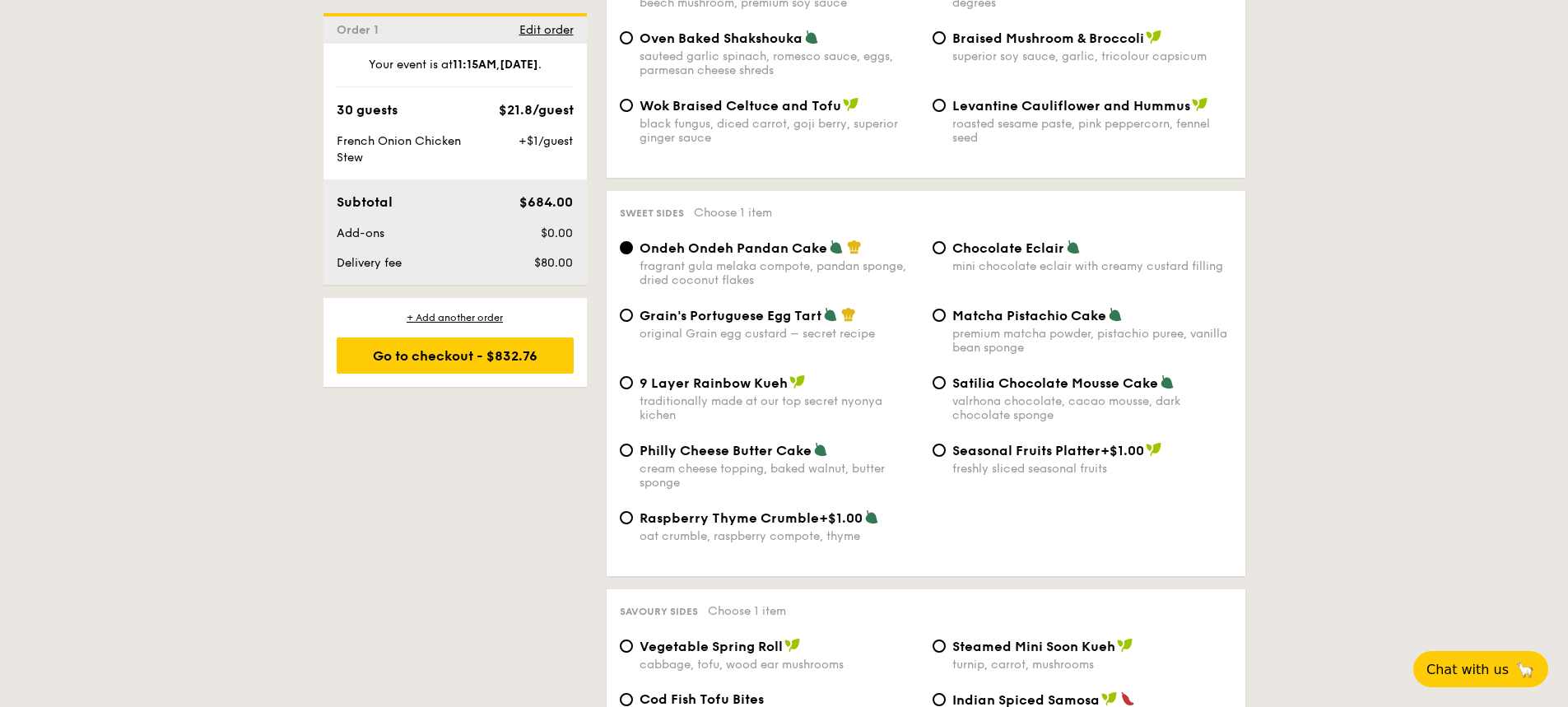
click at [959, 240] on span "Chocolate Eclair" at bounding box center [1008, 248] width 112 height 15
click at [946, 241] on input "Chocolate Eclair mini chocolate eclair with creamy custard filling" at bounding box center [939, 248] width 13 height 13
radio input "true"
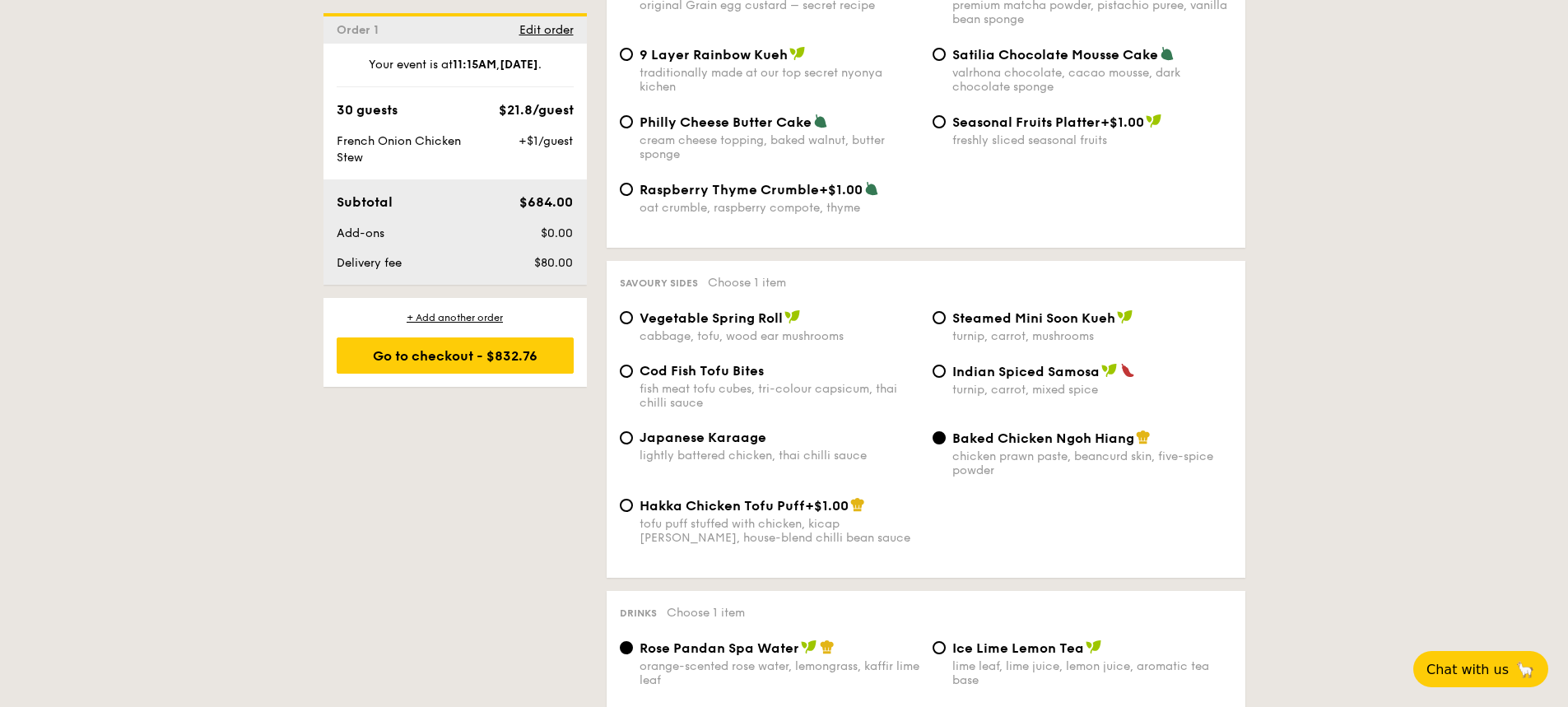
scroll to position [2629, 0]
click at [742, 429] on span "Japanese Karaage" at bounding box center [703, 437] width 127 height 15
click at [633, 430] on input "Japanese Karaage lightly battered chicken, thai chilli sauce" at bounding box center [627, 437] width 13 height 13
radio input "true"
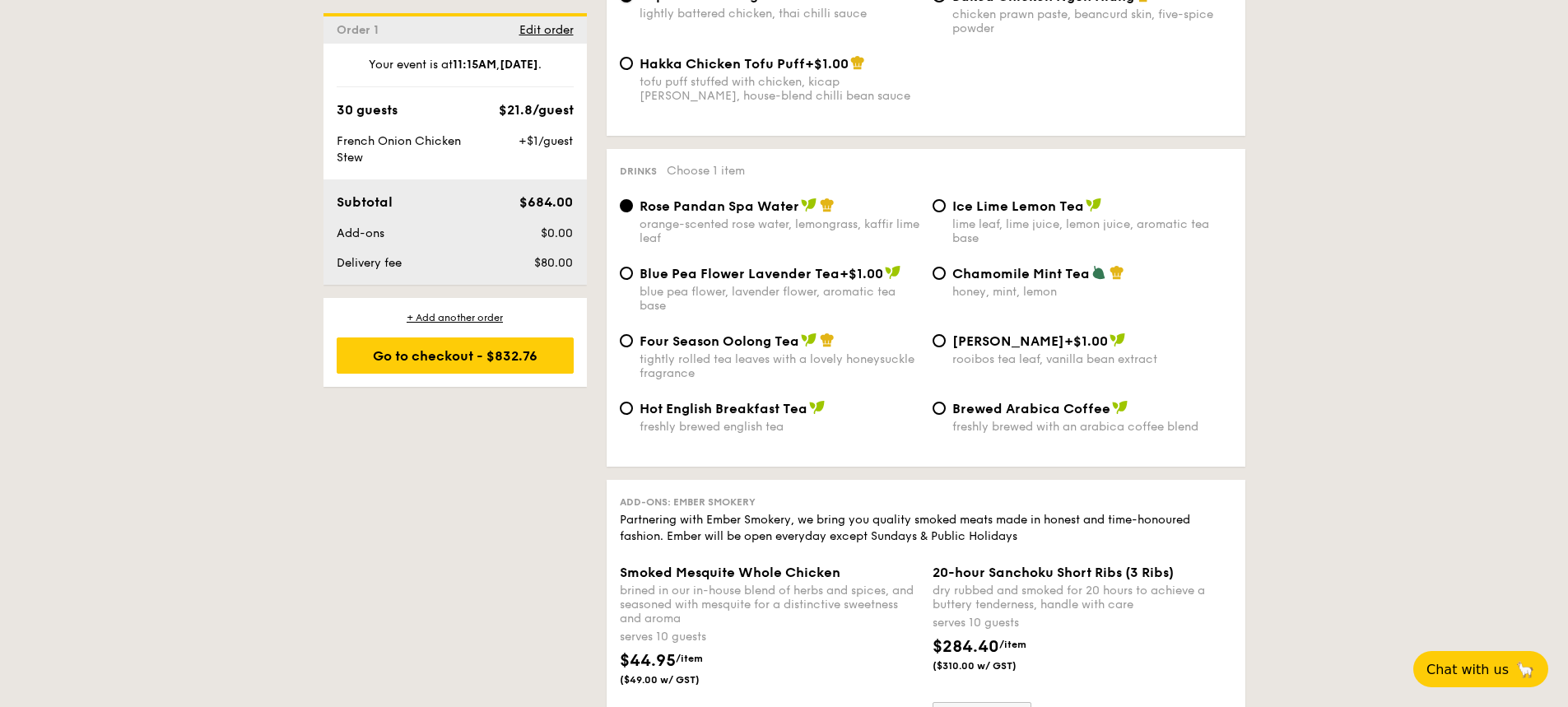
scroll to position [3040, 0]
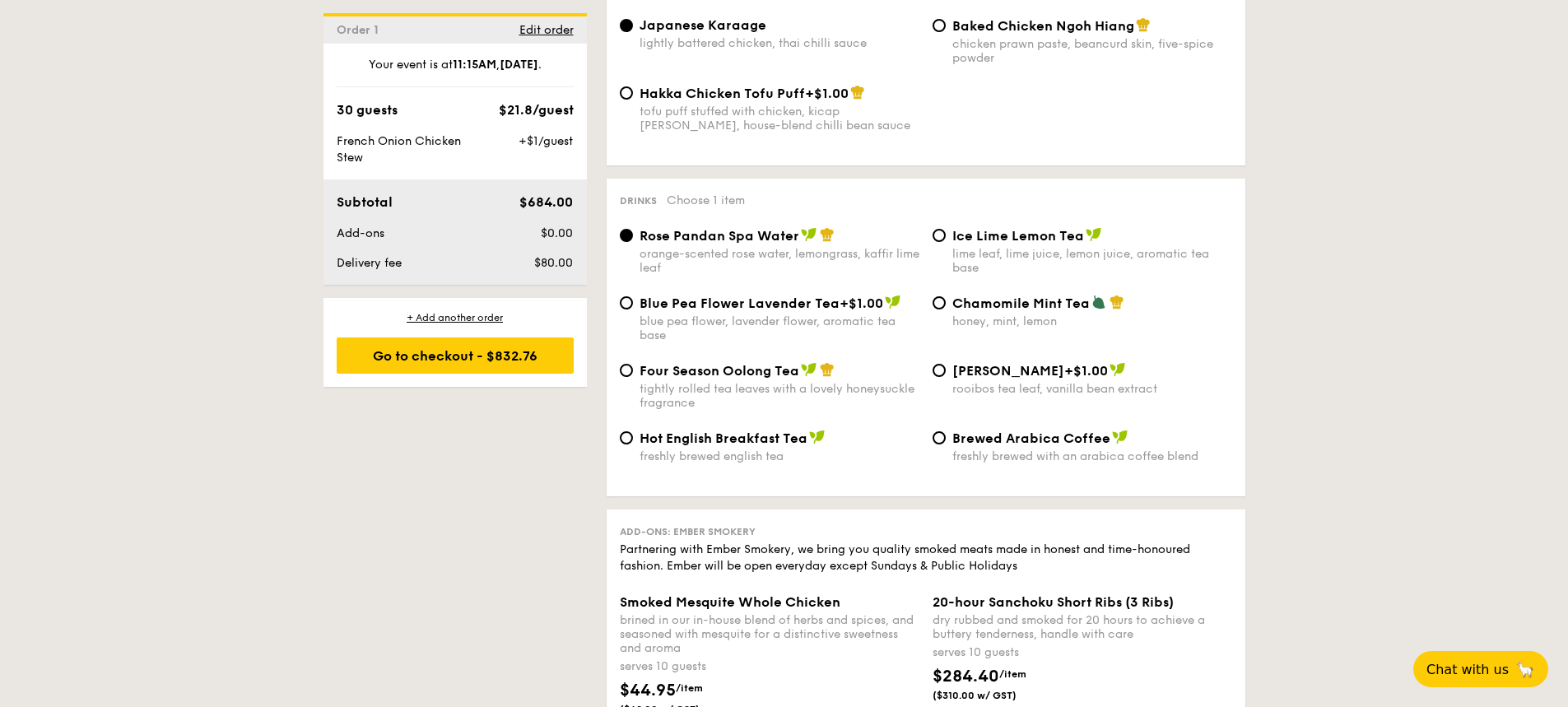
click at [993, 416] on div "Rose Pandan Spa Water orange-scented rose water, lemongrass, kaffir lime leaf I…" at bounding box center [927, 355] width 613 height 256
click at [953, 433] on div "Brewed Arabica Coffee freshly brewed with an arabica coffee blend" at bounding box center [1092, 447] width 279 height 34
click at [946, 433] on input "Brewed Arabica Coffee freshly brewed with an arabica coffee blend" at bounding box center [939, 438] width 13 height 13
radio input "true"
click at [969, 430] on span "Brewed Arabica Coffee" at bounding box center [1031, 438] width 158 height 15
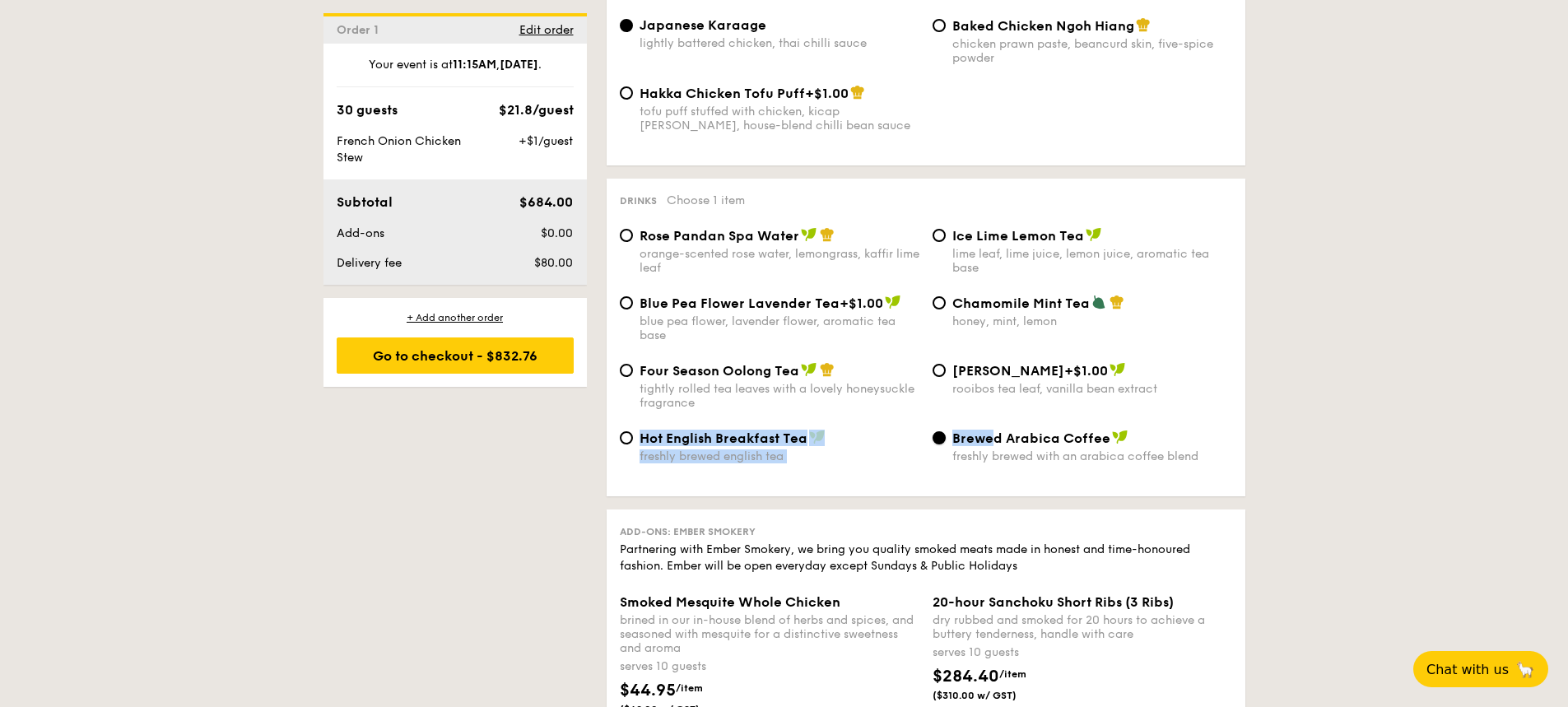
click at [946, 431] on input "Brewed Arabica Coffee freshly brewed with an arabica coffee blend" at bounding box center [939, 438] width 13 height 13
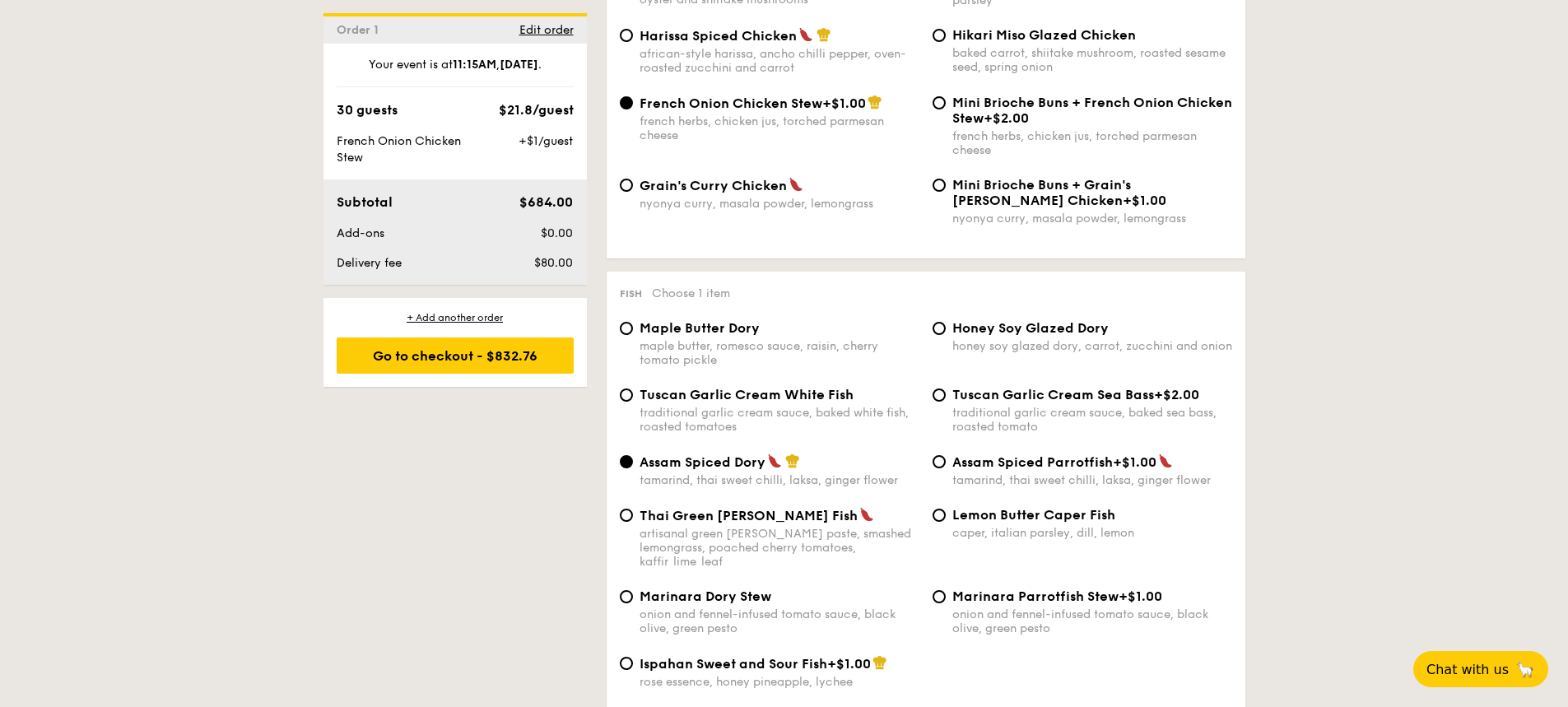
scroll to position [1146, 0]
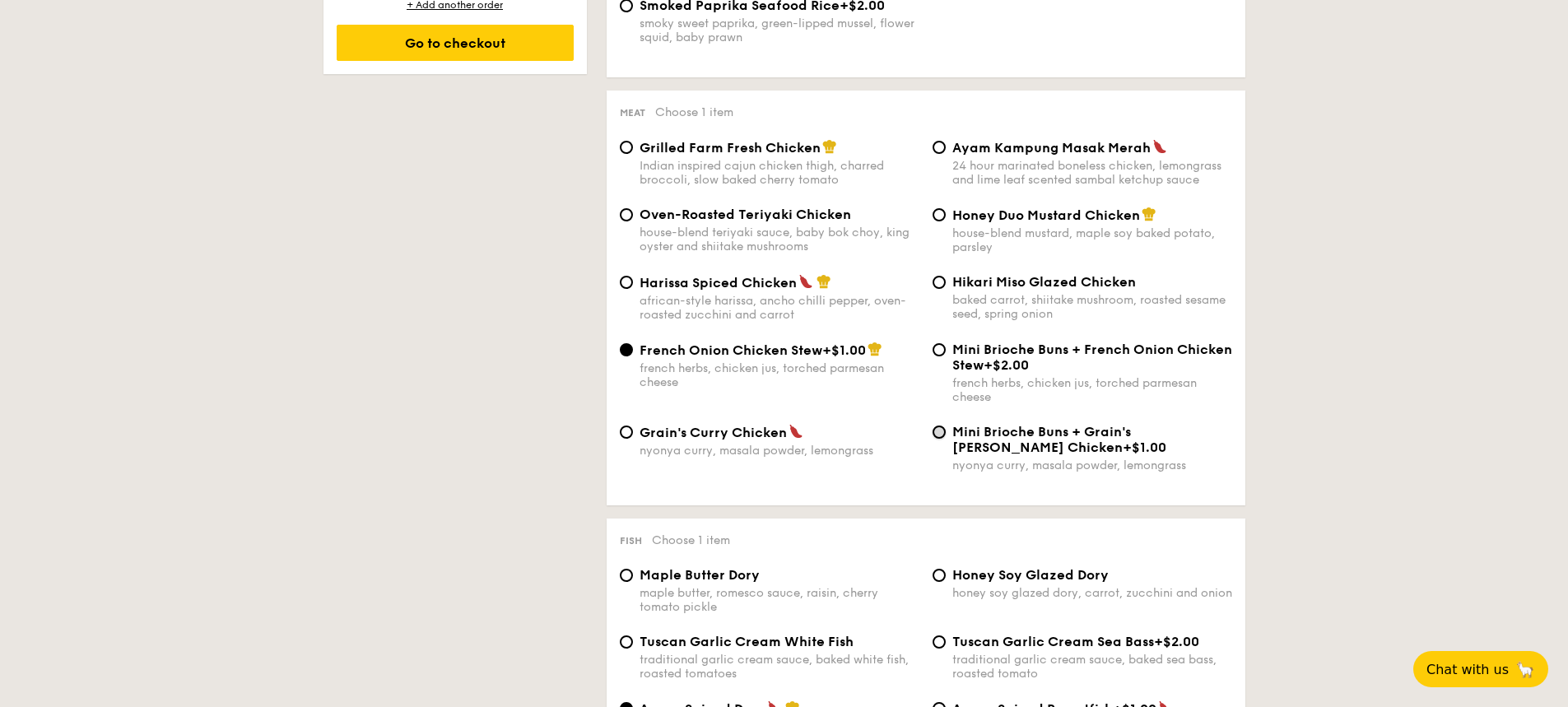
click at [940, 436] on input "Mini Brioche Buns + Grain's Curry Chicken +$1.00 nyonya curry, masala powder, l…" at bounding box center [939, 432] width 13 height 13
radio input "true"
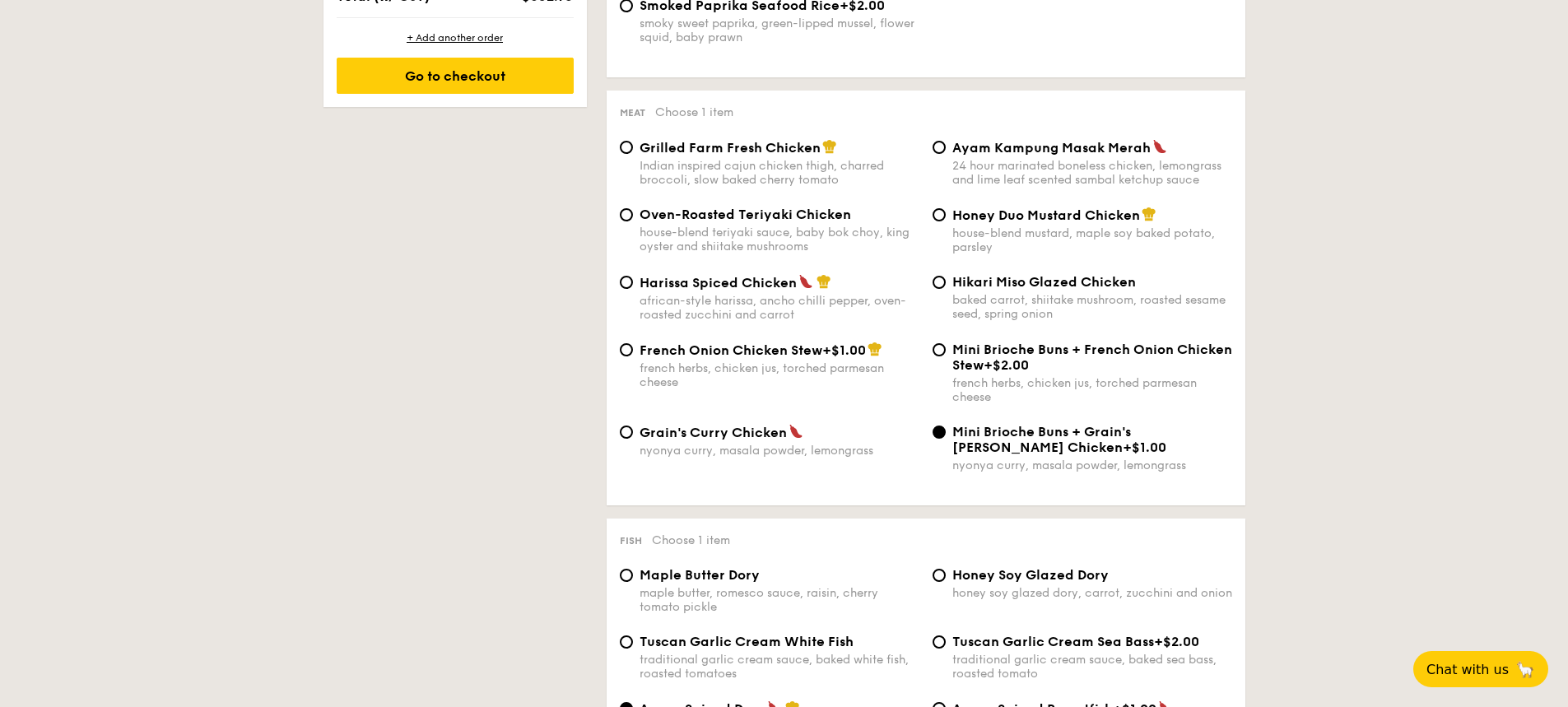
click at [949, 357] on div "Mini Brioche Buns + French Onion Chicken Stew +$2.00 french herbs, chicken jus,…" at bounding box center [1083, 373] width 313 height 62
click at [940, 349] on input "Mini Brioche Buns + French Onion Chicken Stew +$2.00 french herbs, chicken jus,…" at bounding box center [939, 351] width 13 height 13
radio input "true"
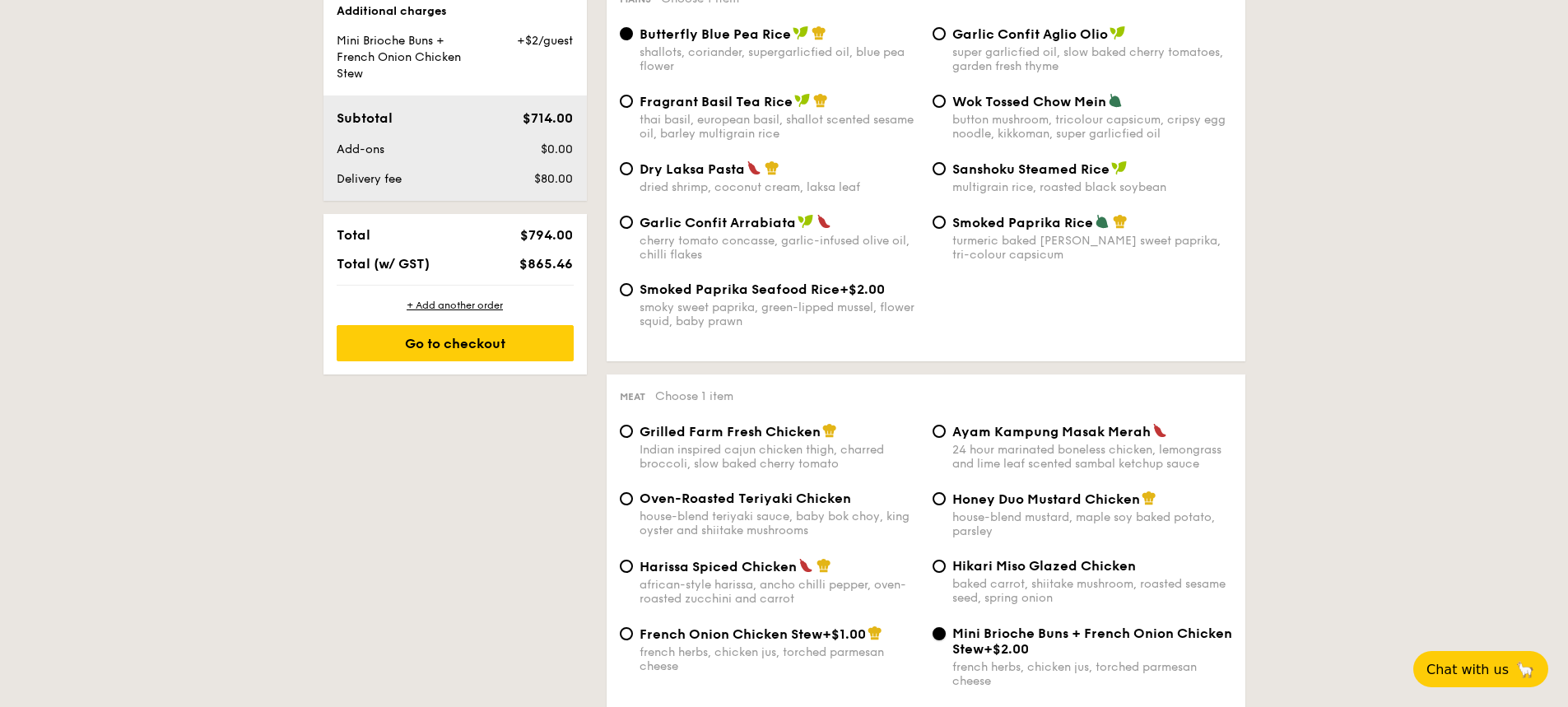
scroll to position [834, 0]
